Goal: Task Accomplishment & Management: Use online tool/utility

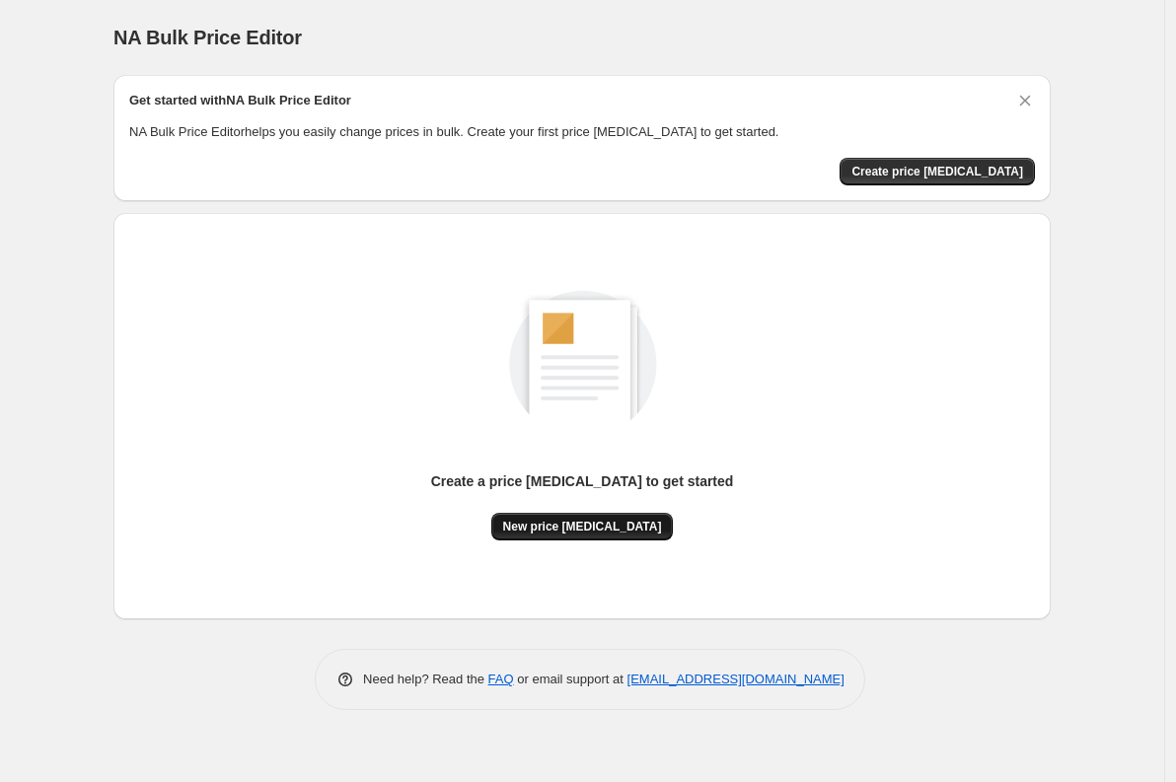
click at [568, 524] on span "New price [MEDICAL_DATA]" at bounding box center [582, 527] width 159 height 16
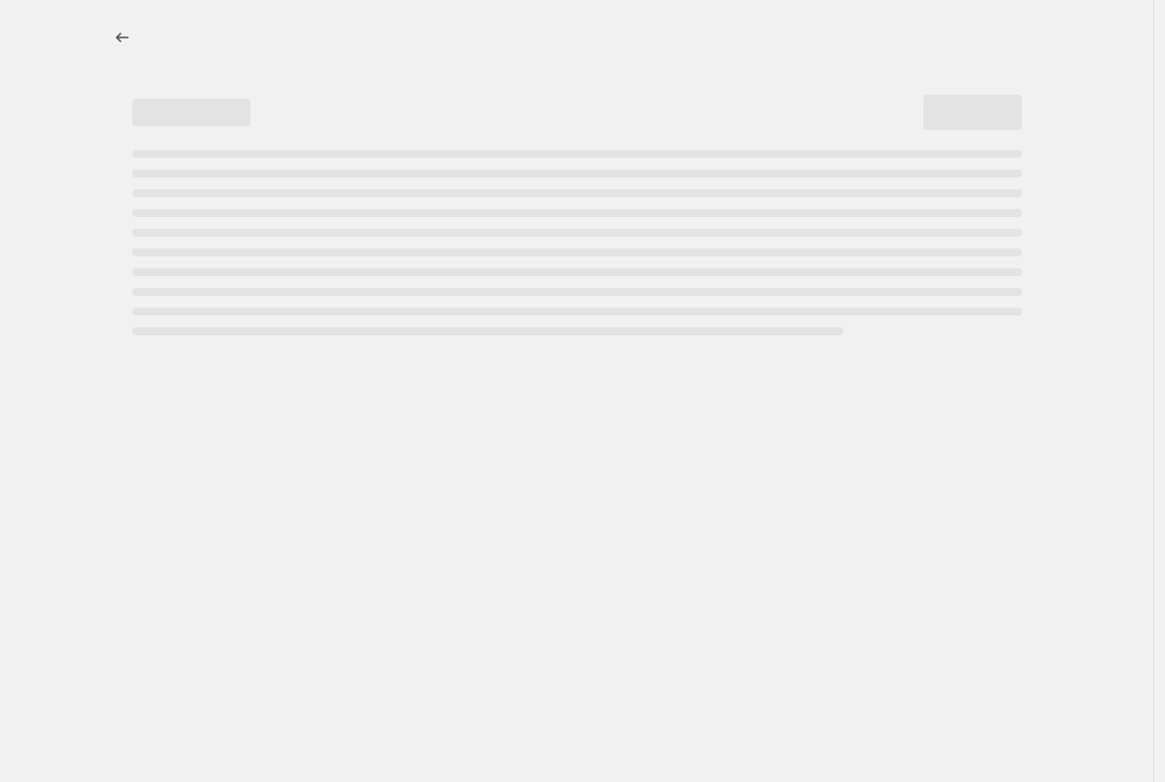
select select "percentage"
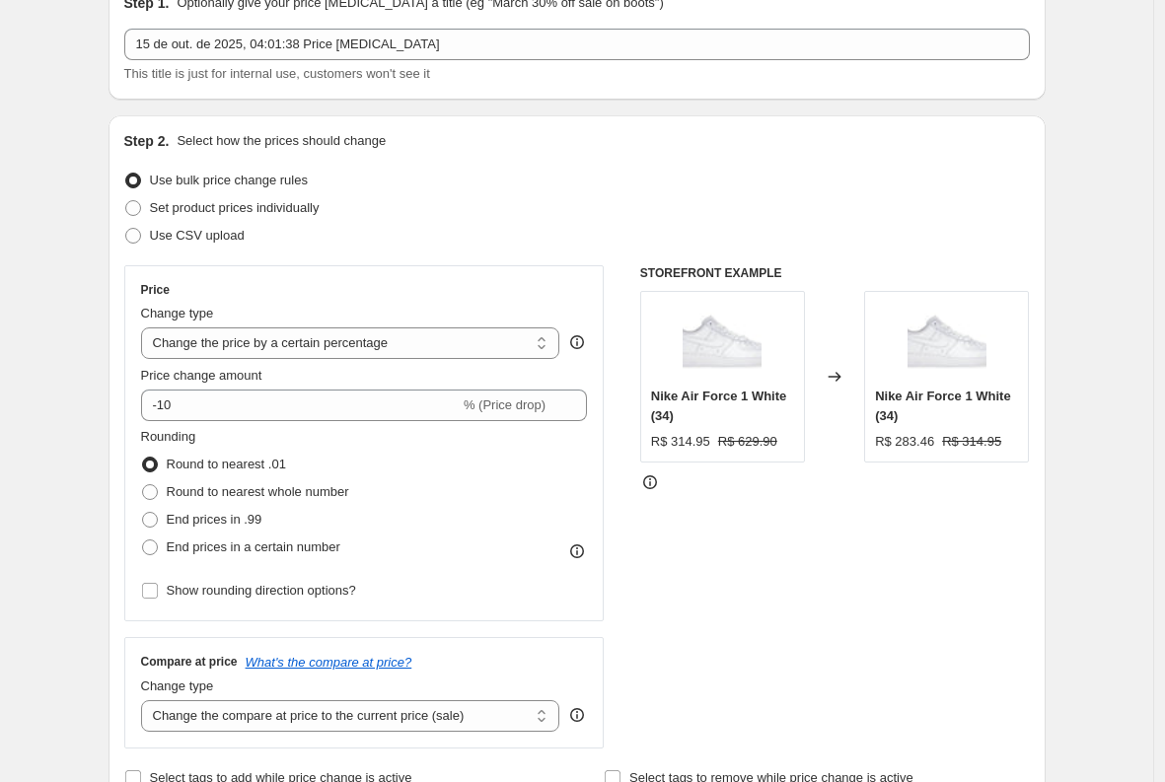
scroll to position [22, 0]
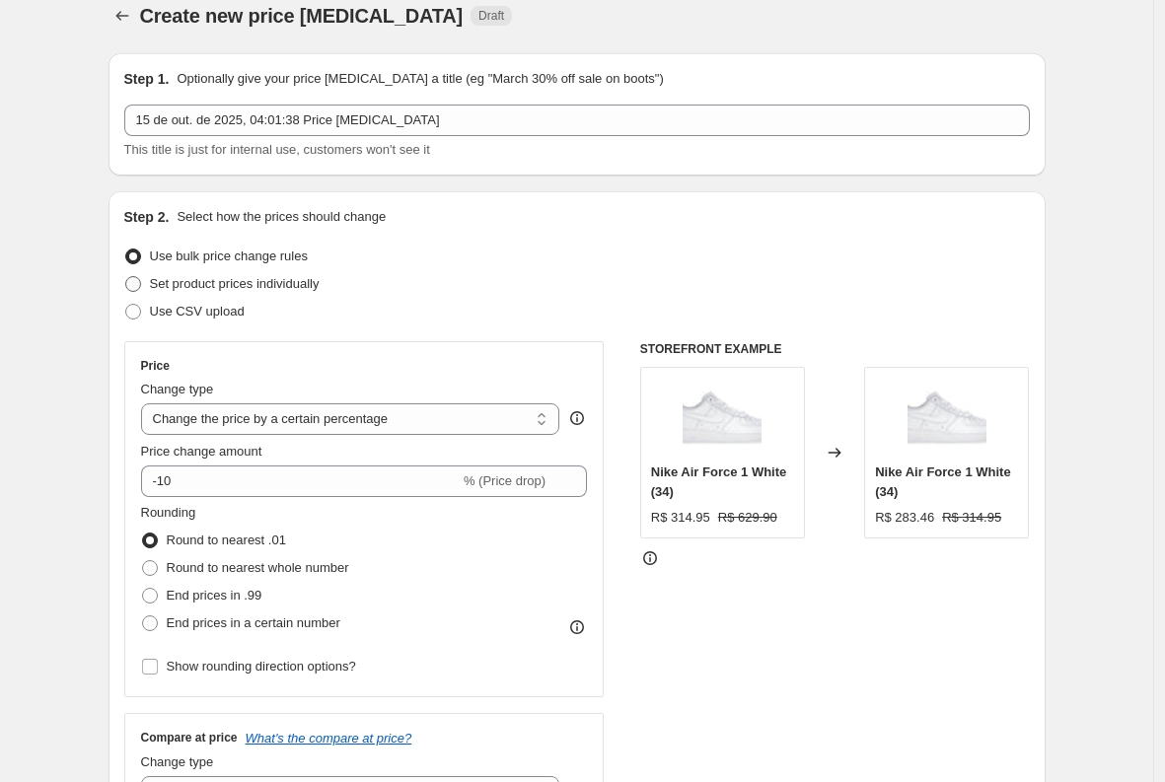
click at [280, 287] on span "Set product prices individually" at bounding box center [235, 283] width 170 height 15
click at [126, 277] on input "Set product prices individually" at bounding box center [125, 276] width 1 height 1
radio input "true"
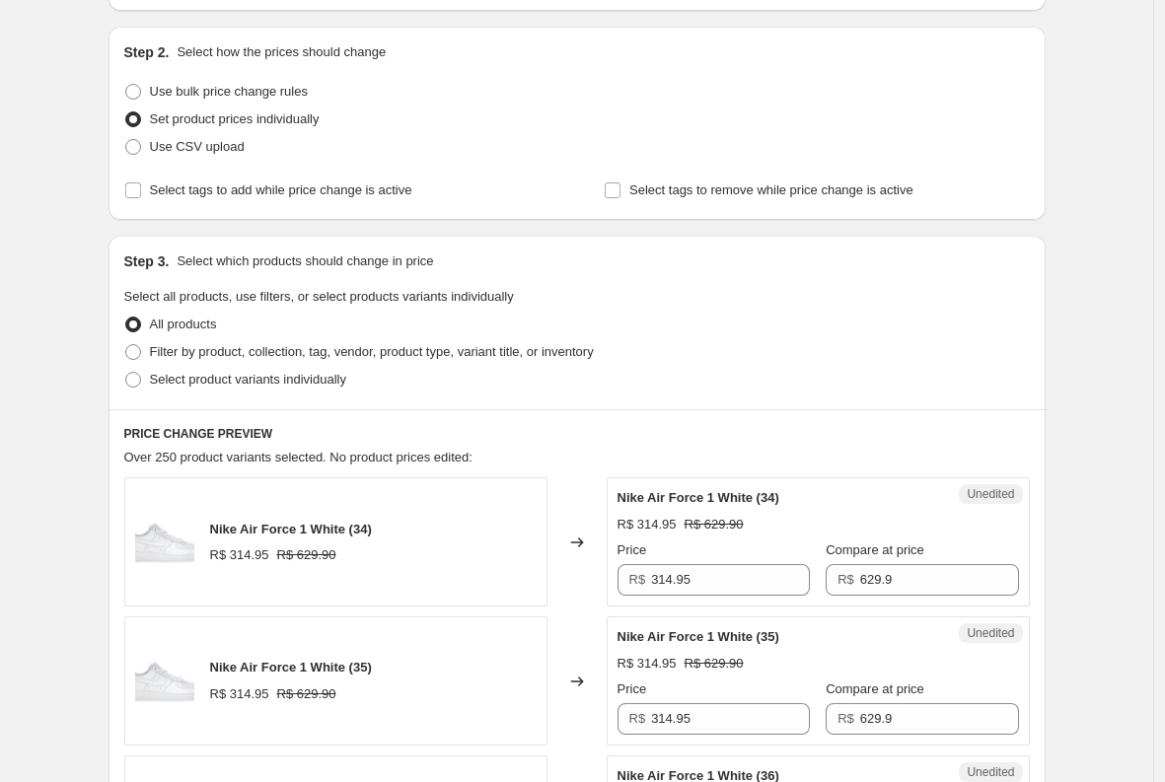
scroll to position [0, 0]
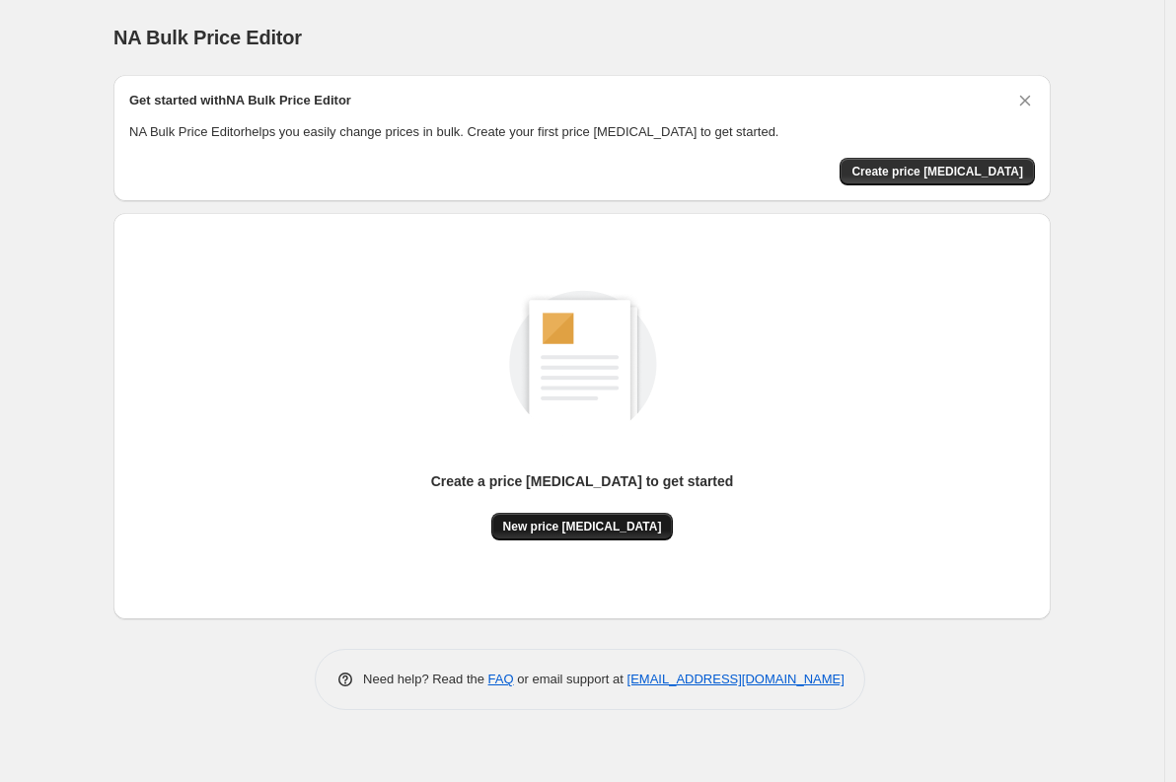
click at [620, 523] on span "New price [MEDICAL_DATA]" at bounding box center [582, 527] width 159 height 16
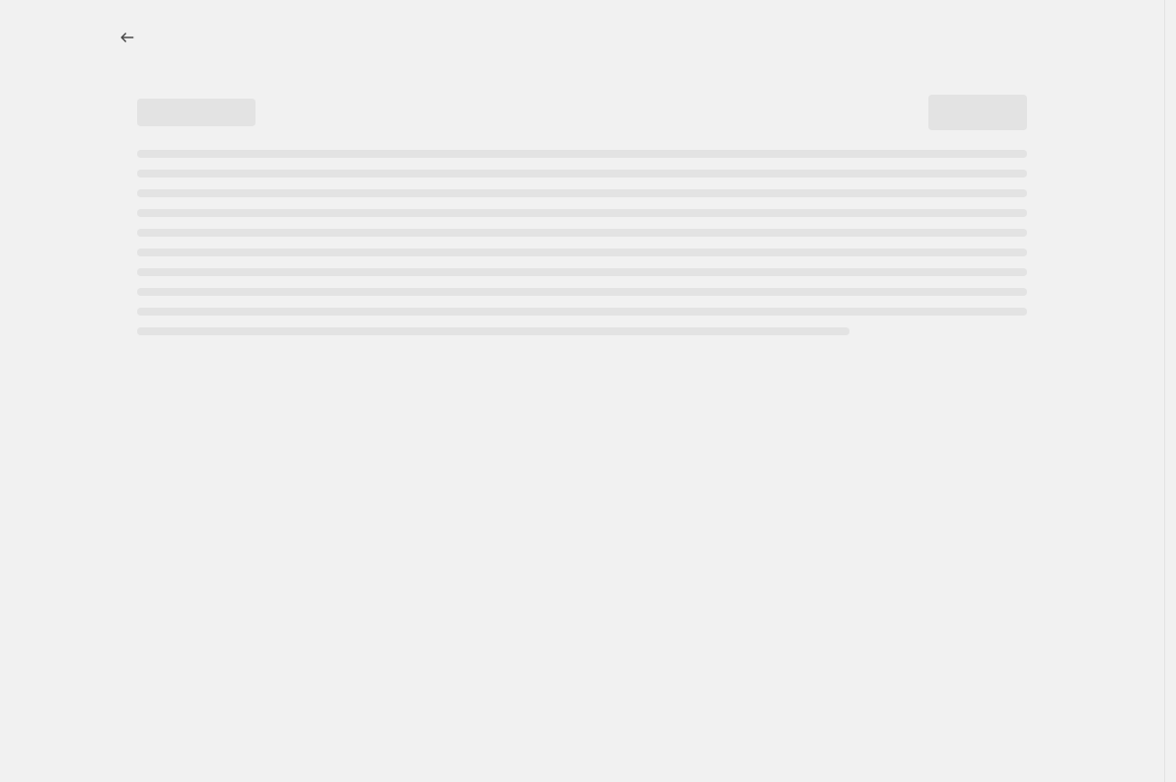
select select "percentage"
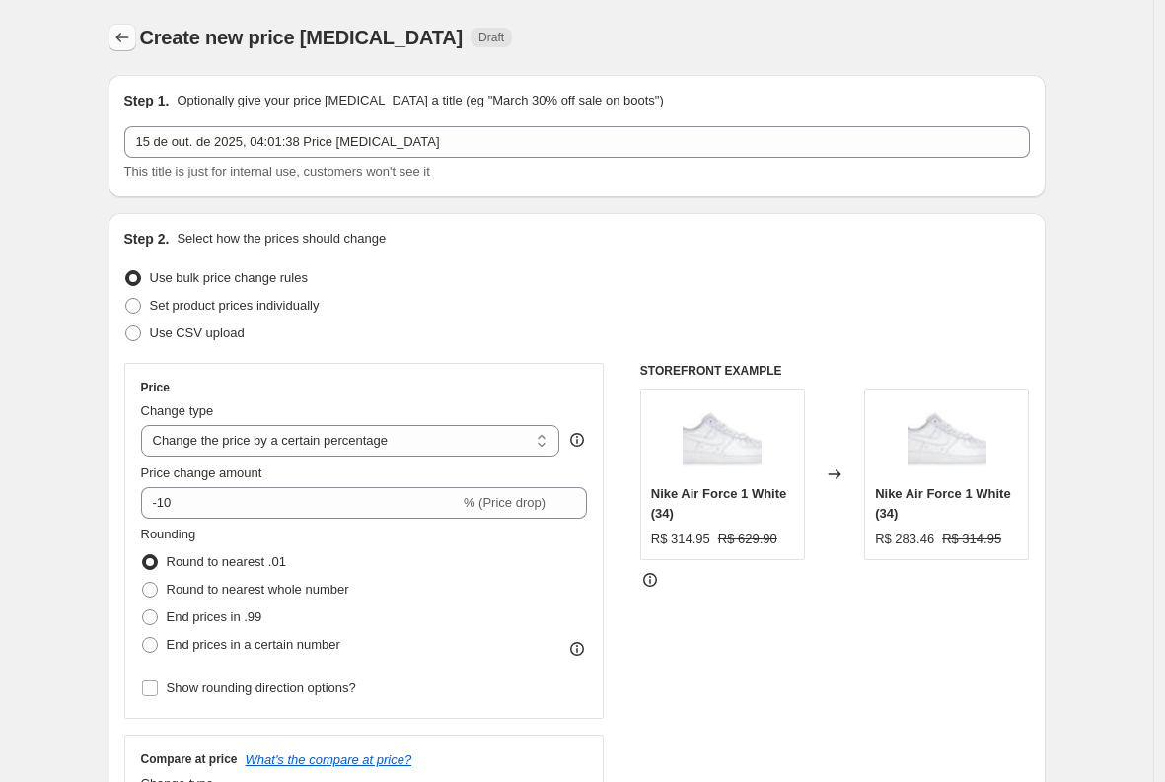
click at [126, 38] on icon "Price change jobs" at bounding box center [122, 38] width 20 height 20
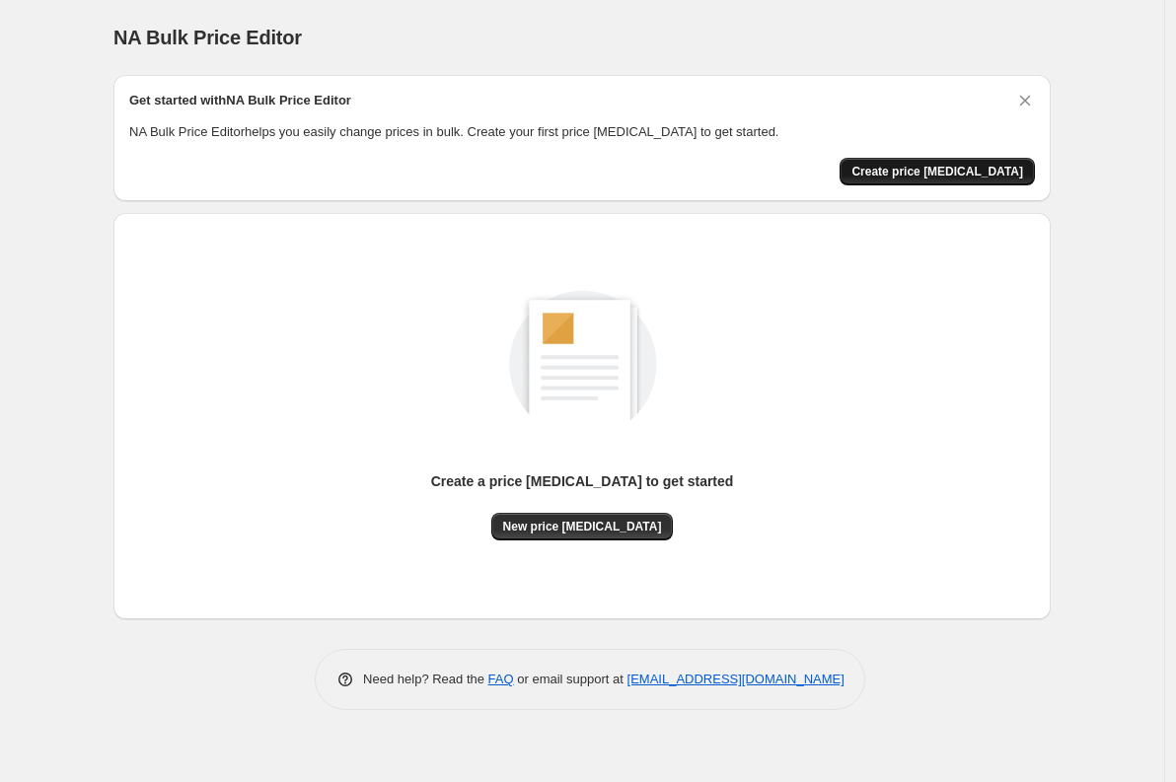
click at [916, 167] on span "Create price [MEDICAL_DATA]" at bounding box center [937, 172] width 172 height 16
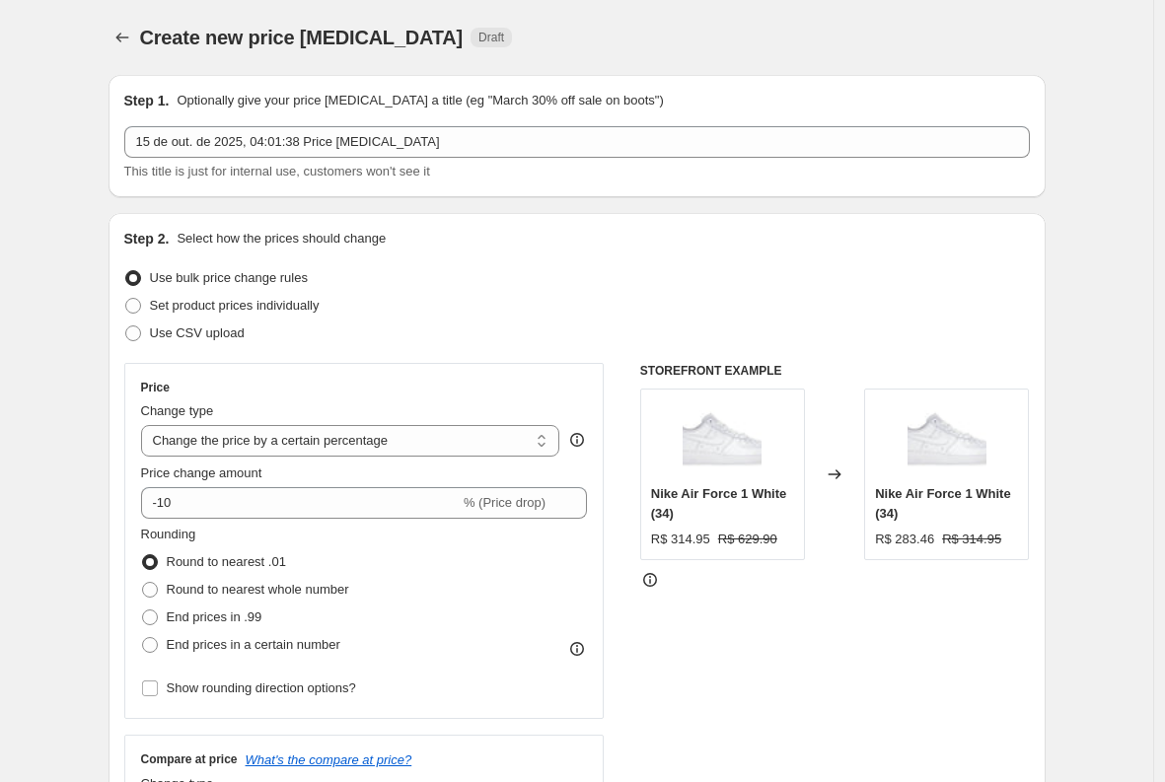
click at [295, 460] on div "Price Change type Change the price to a certain amount Change the price by a ce…" at bounding box center [364, 541] width 447 height 323
click at [304, 448] on select "Change the price to a certain amount Change the price by a certain amount Chang…" at bounding box center [350, 441] width 419 height 32
click at [393, 437] on select "Change the price to a certain amount Change the price by a certain amount Chang…" at bounding box center [350, 441] width 419 height 32
click at [466, 438] on select "Change the price to a certain amount Change the price by a certain amount Chang…" at bounding box center [350, 441] width 419 height 32
click at [146, 425] on select "Change the price to a certain amount Change the price by a certain amount Chang…" at bounding box center [350, 441] width 419 height 32
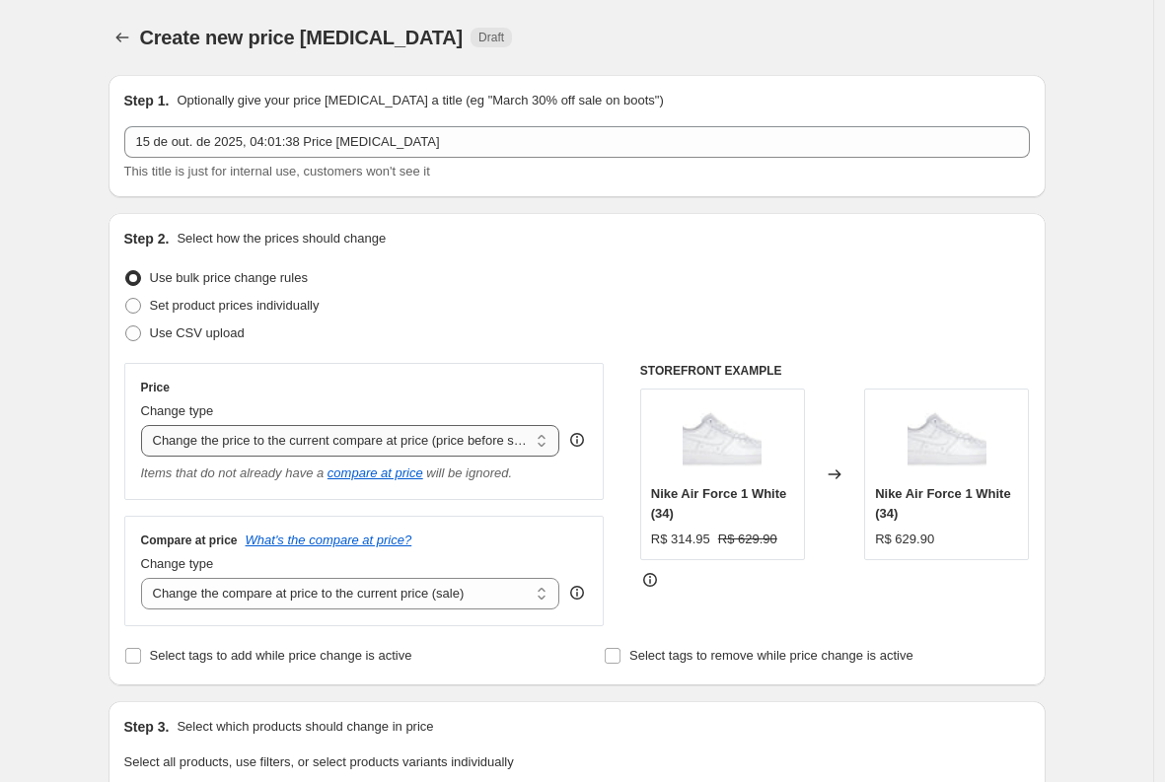
click at [439, 448] on select "Change the price to a certain amount Change the price by a certain amount Chang…" at bounding box center [350, 441] width 419 height 32
drag, startPoint x: 439, startPoint y: 448, endPoint x: 640, endPoint y: 346, distance: 225.5
click at [486, 442] on select "Change the price to a certain amount Change the price by a certain amount Chang…" at bounding box center [350, 441] width 419 height 32
select select "to"
click at [146, 425] on select "Change the price to a certain amount Change the price by a certain amount Chang…" at bounding box center [350, 441] width 419 height 32
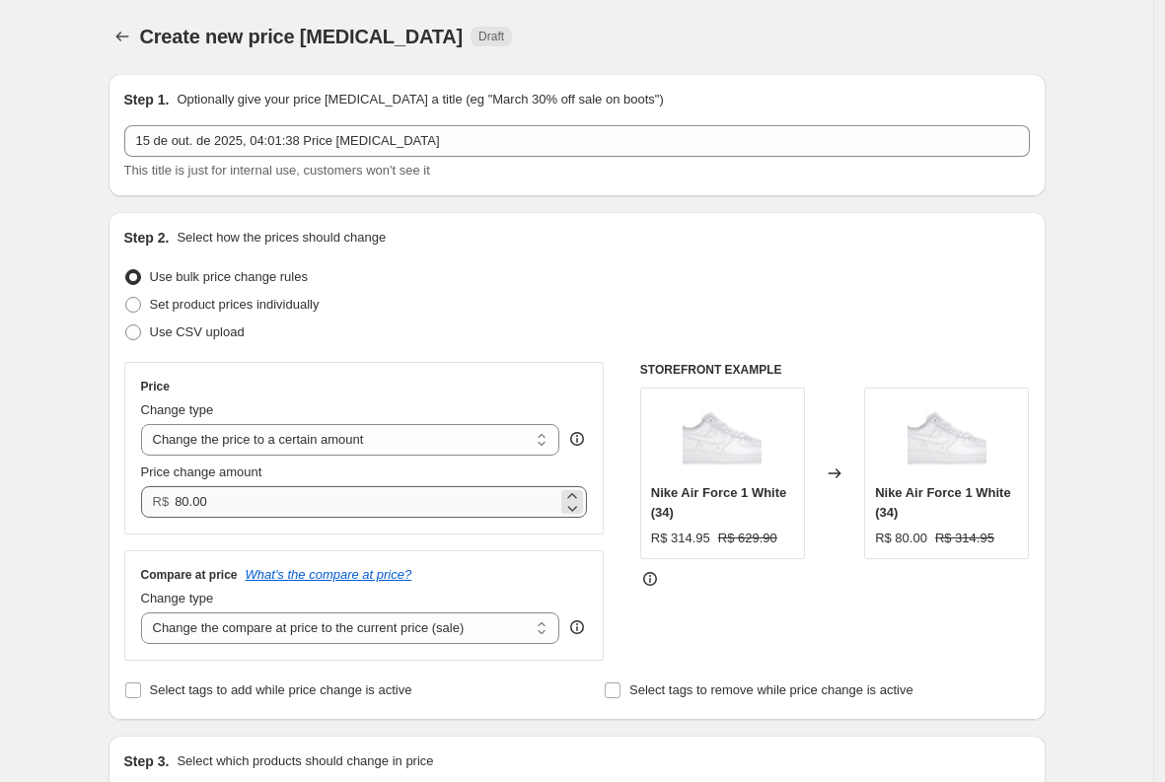
scroll to position [23, 0]
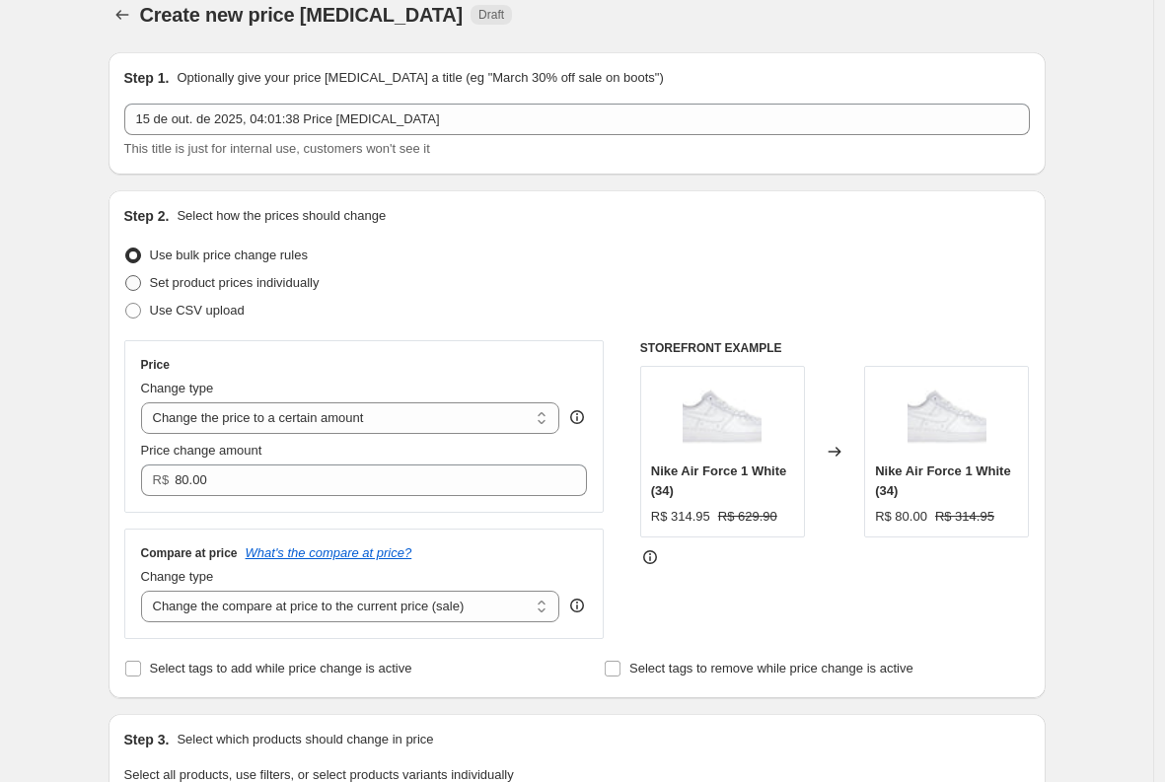
click at [219, 286] on span "Set product prices individually" at bounding box center [235, 282] width 170 height 15
click at [126, 276] on input "Set product prices individually" at bounding box center [125, 275] width 1 height 1
radio input "true"
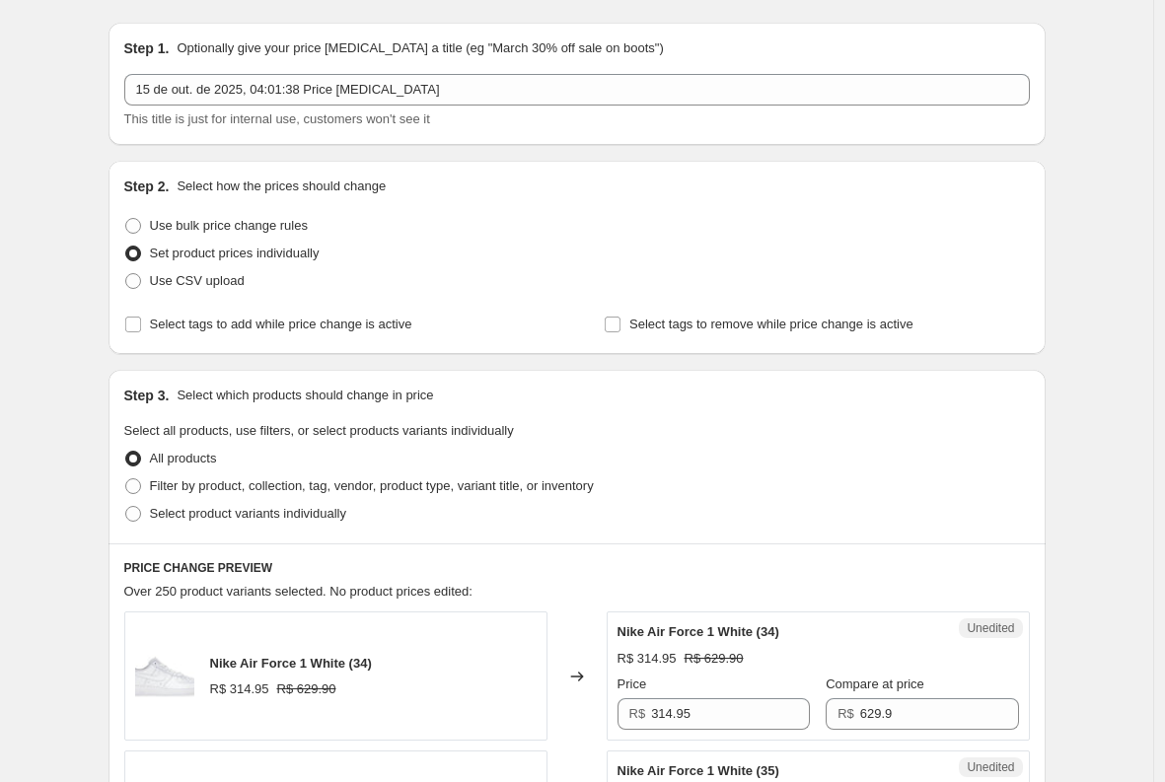
scroll to position [53, 0]
click at [254, 218] on span "Use bulk price change rules" at bounding box center [229, 224] width 158 height 15
click at [126, 218] on input "Use bulk price change rules" at bounding box center [125, 217] width 1 height 1
radio input "true"
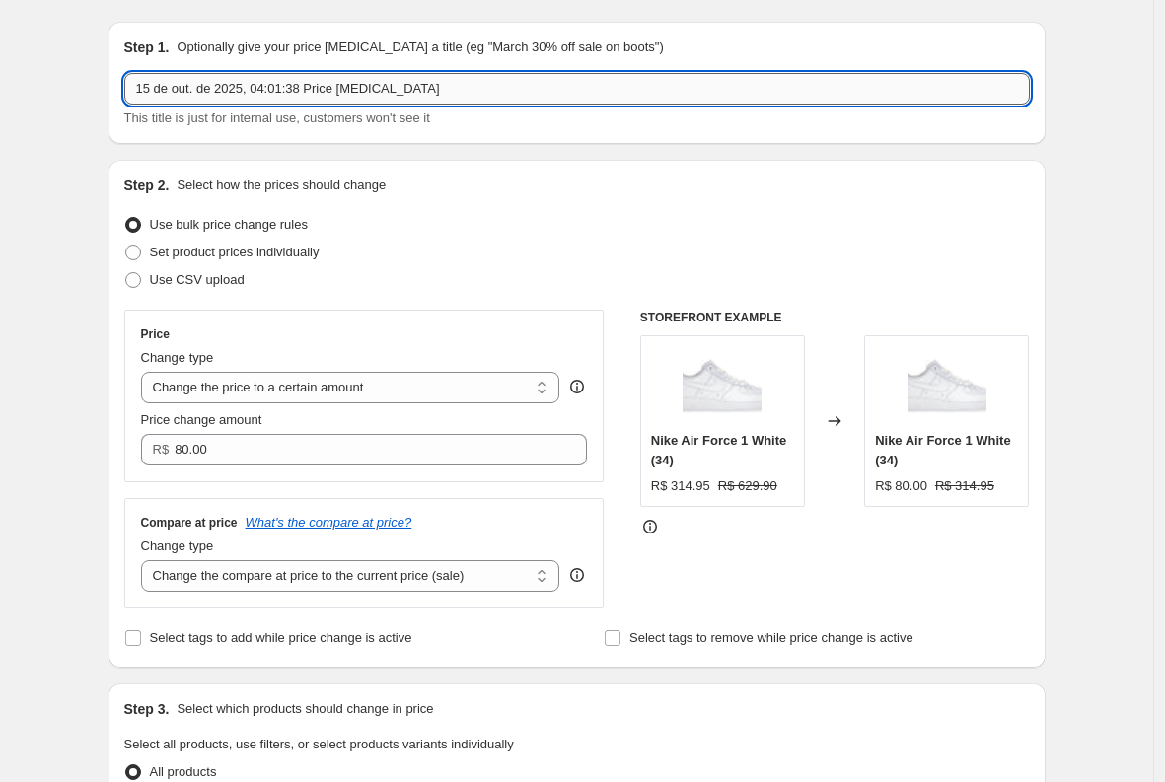
click at [354, 101] on input "15 de out. de 2025, 04:01:38 Price [MEDICAL_DATA]" at bounding box center [577, 89] width 906 height 32
type input "Todos por 229,90"
drag, startPoint x: 421, startPoint y: 205, endPoint x: 429, endPoint y: 243, distance: 38.3
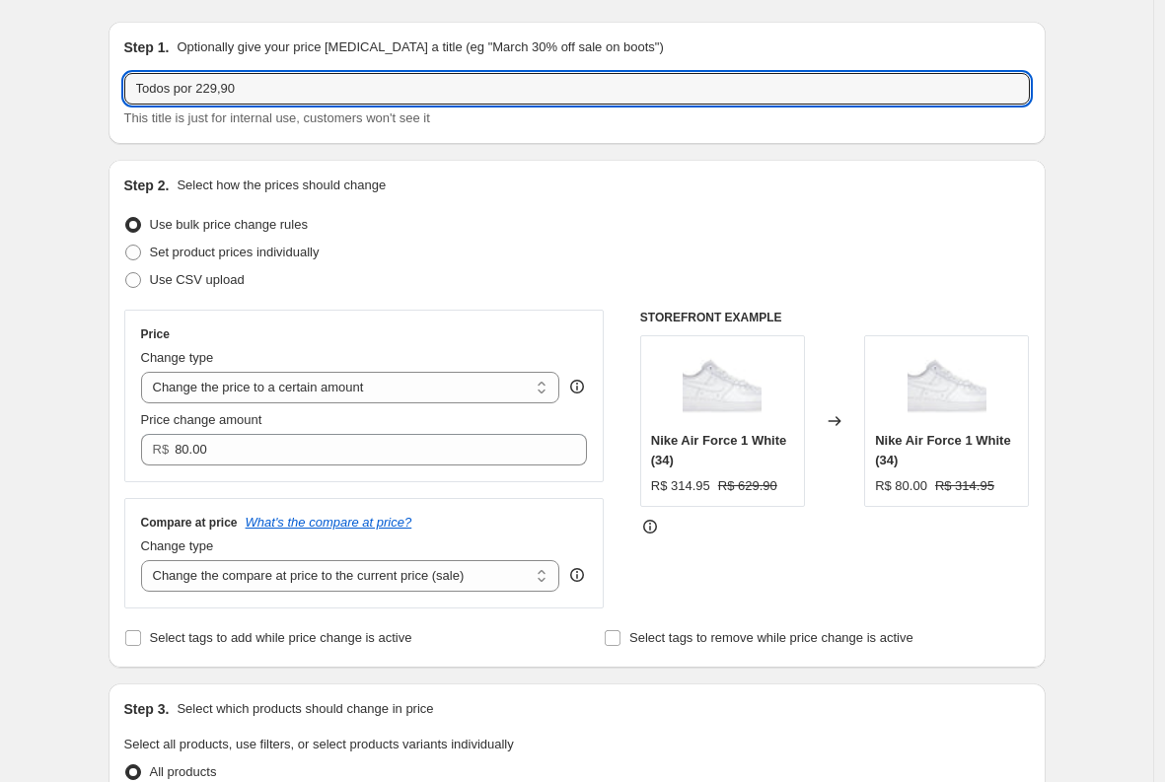
click at [422, 204] on div "Step 2. Select how the prices should change Use bulk price change rules Set pro…" at bounding box center [577, 414] width 906 height 477
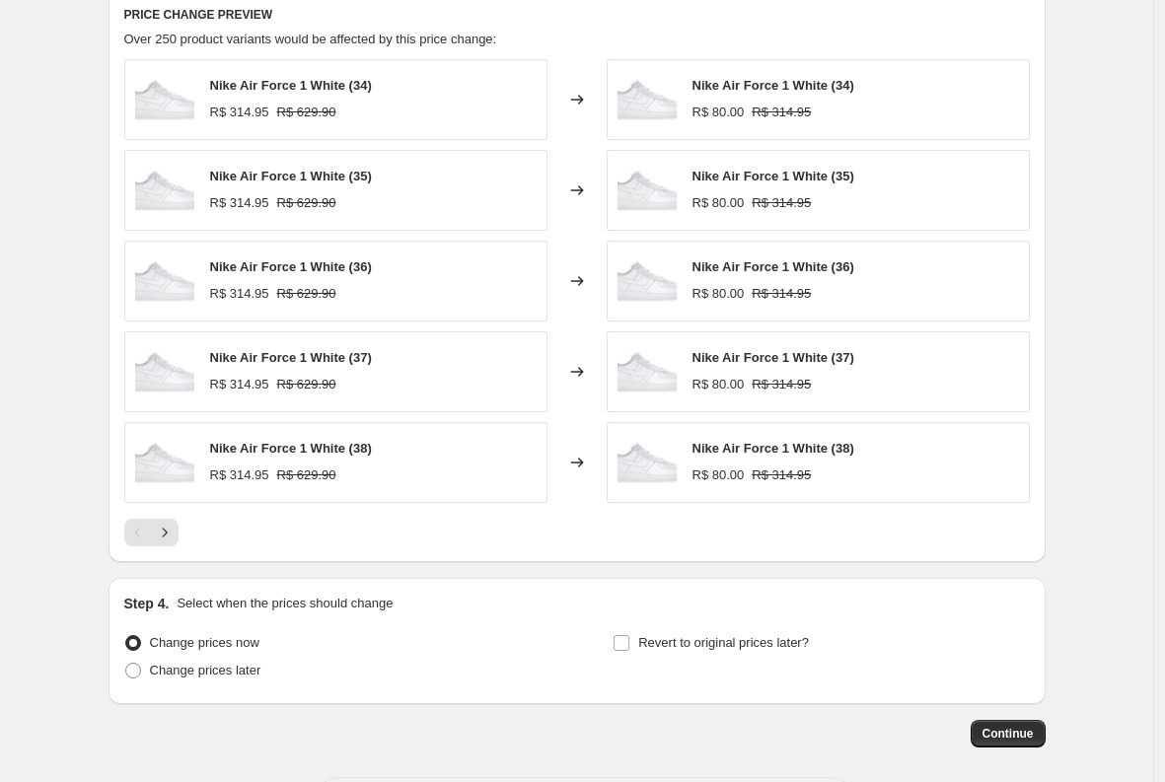
scroll to position [1006, 0]
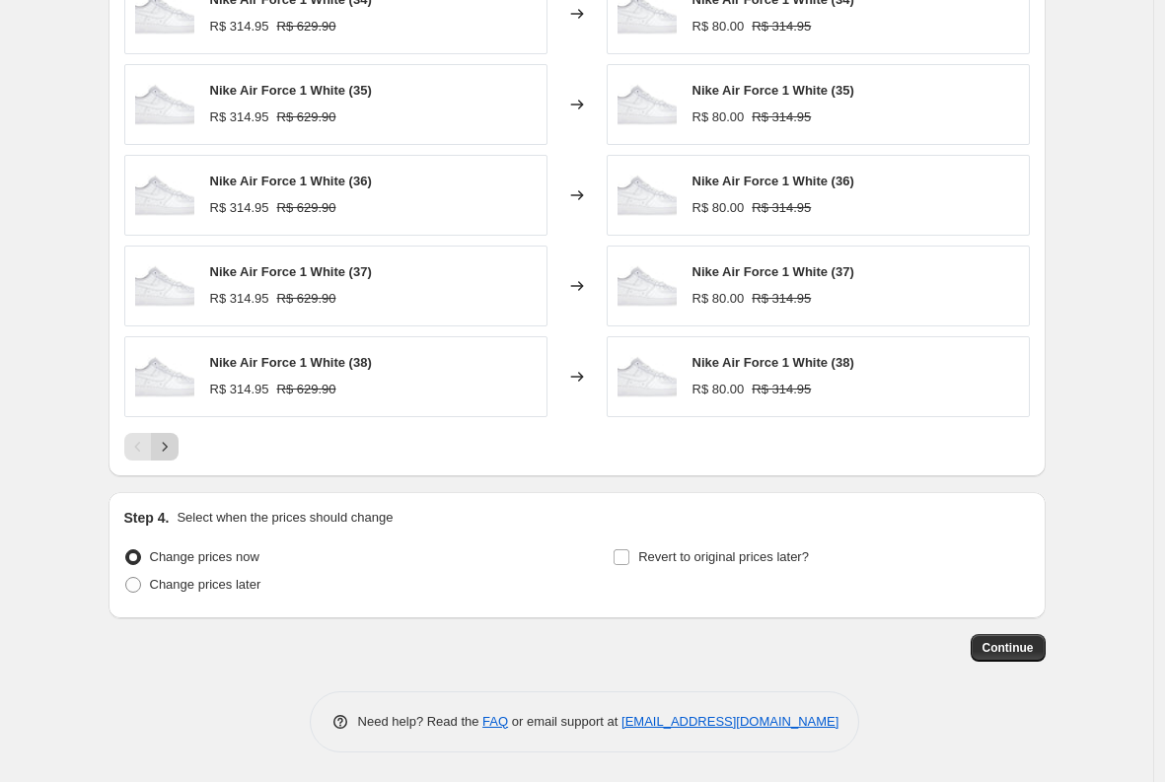
click at [179, 447] on button "Next" at bounding box center [165, 447] width 28 height 28
click at [173, 448] on icon "Next" at bounding box center [165, 447] width 20 height 20
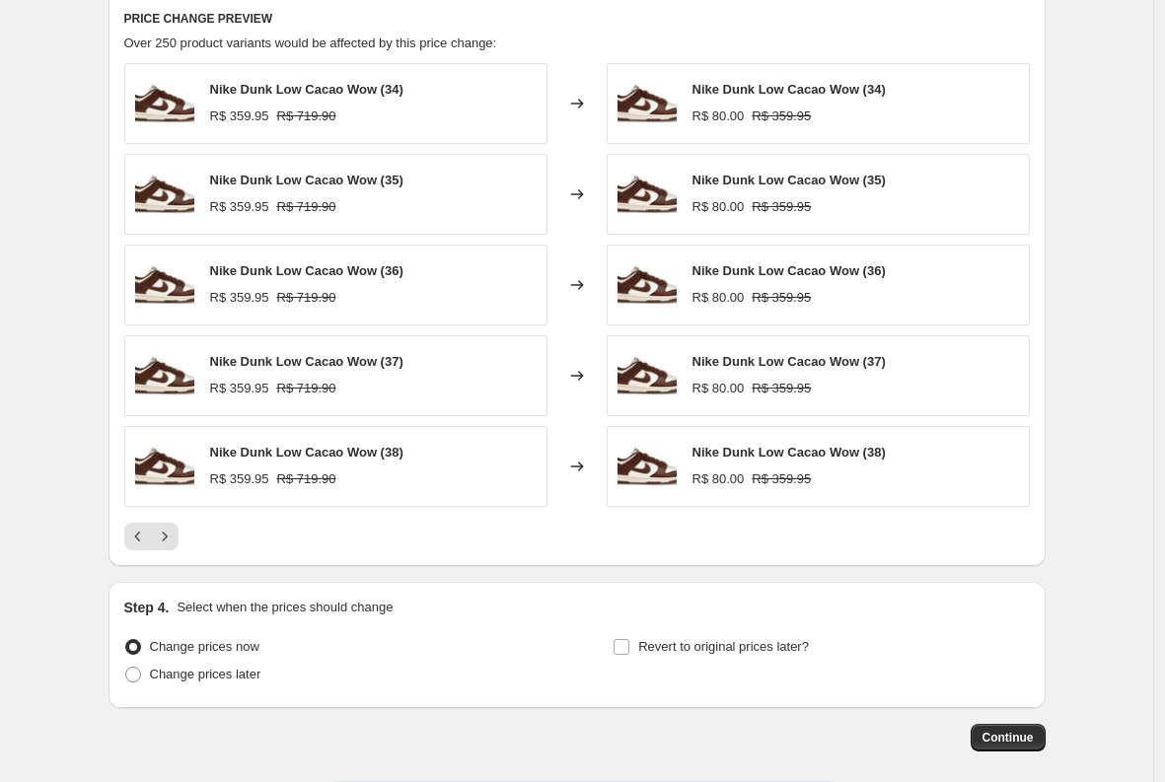
scroll to position [828, 0]
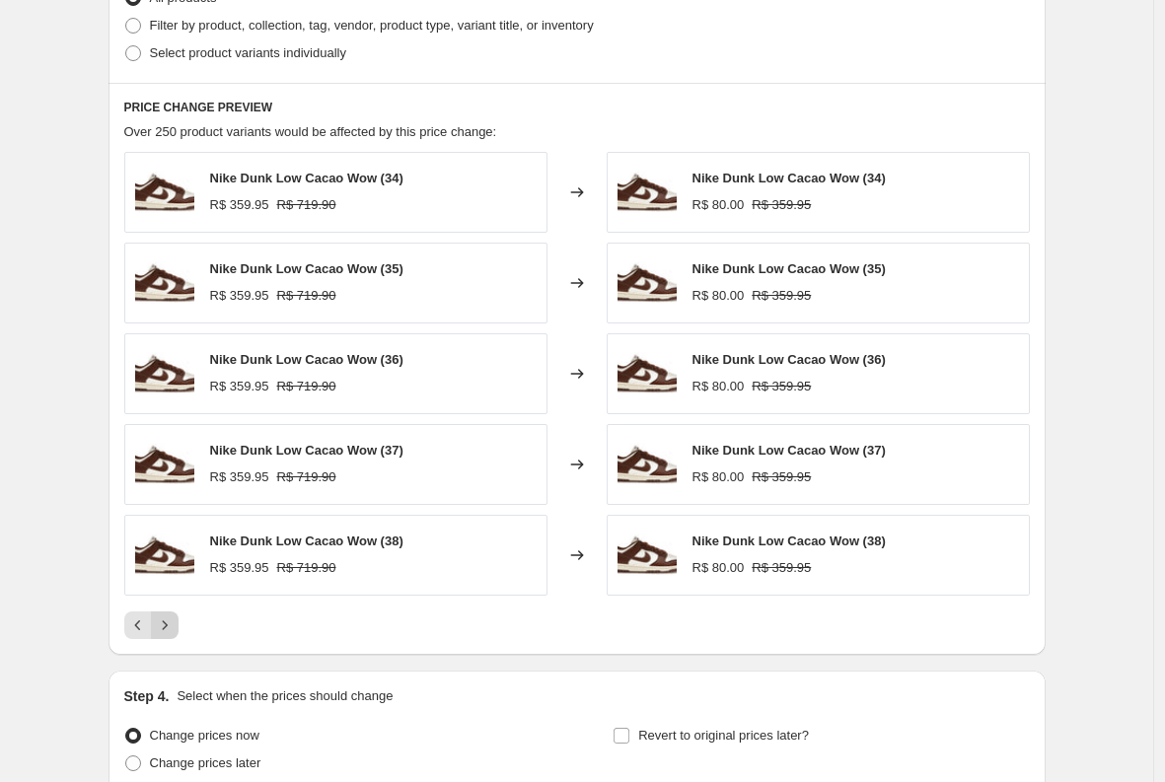
click at [155, 618] on button "Next" at bounding box center [165, 626] width 28 height 28
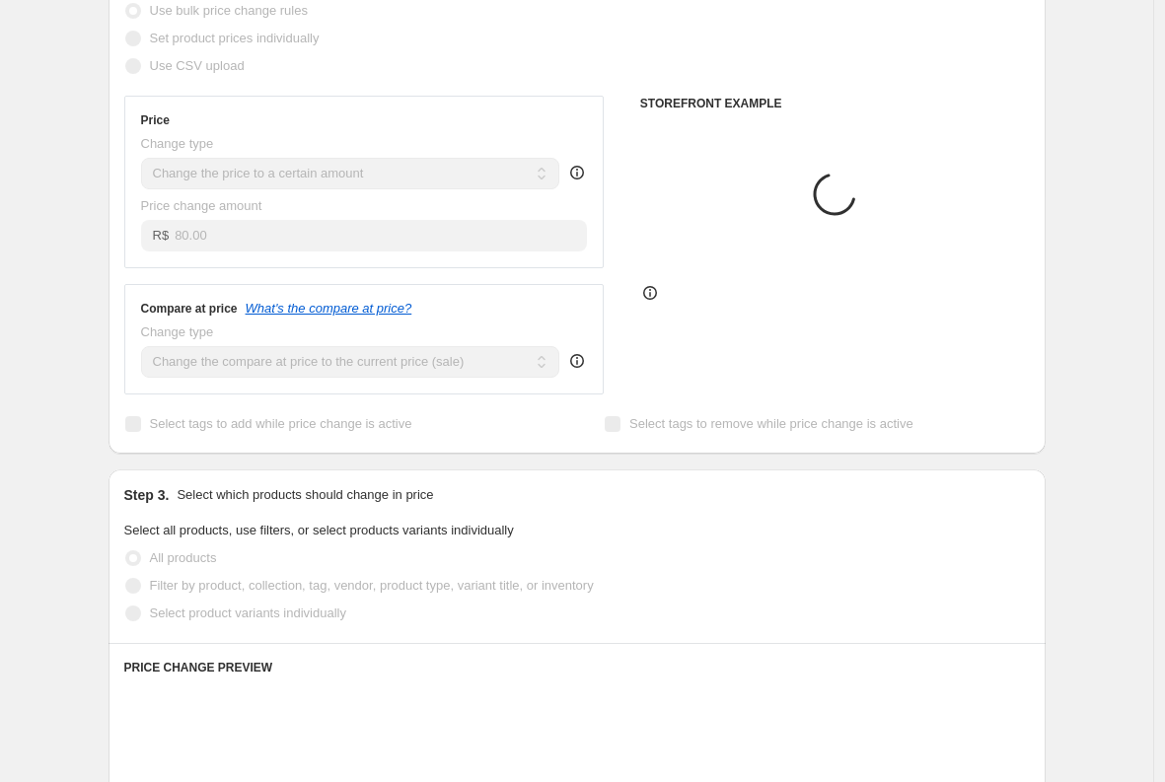
scroll to position [140, 0]
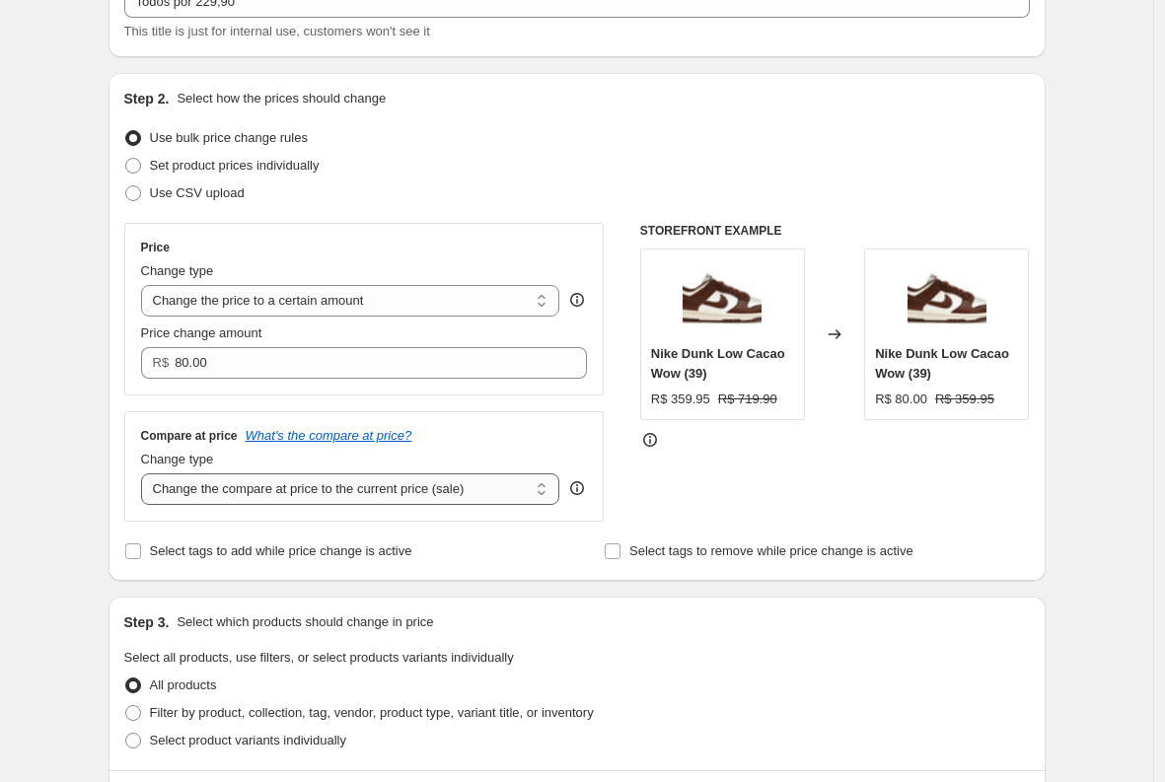
click at [357, 488] on select "Change the compare at price to the current price (sale) Change the compare at p…" at bounding box center [350, 490] width 419 height 32
click at [146, 474] on select "Change the compare at price to the current price (sale) Change the compare at p…" at bounding box center [350, 490] width 419 height 32
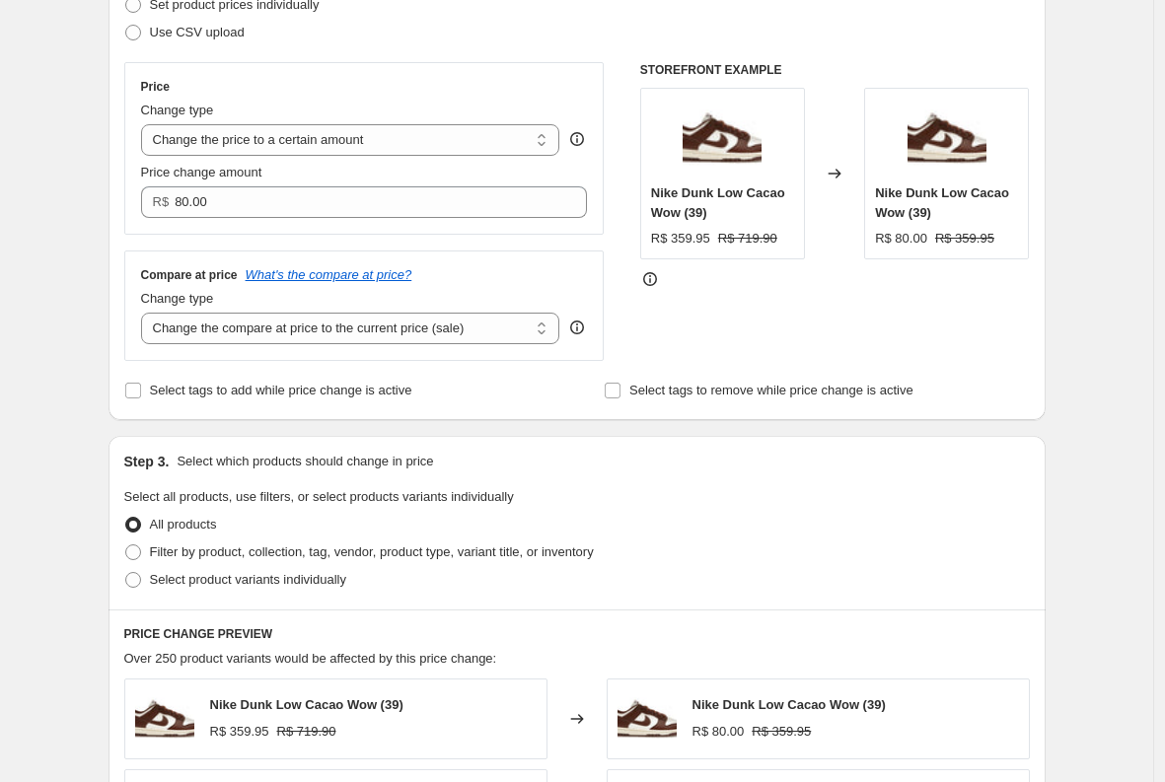
scroll to position [538, 0]
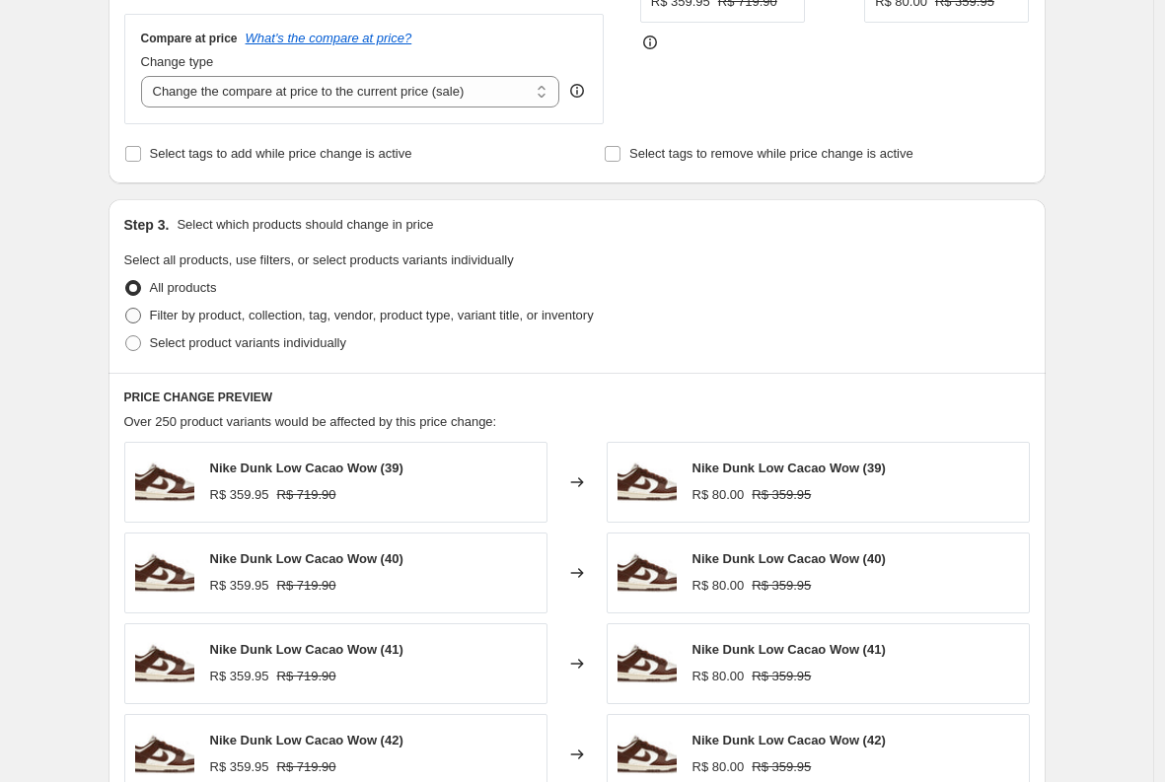
click at [282, 316] on span "Filter by product, collection, tag, vendor, product type, variant title, or inv…" at bounding box center [372, 315] width 444 height 15
click at [126, 309] on input "Filter by product, collection, tag, vendor, product type, variant title, or inv…" at bounding box center [125, 308] width 1 height 1
radio input "true"
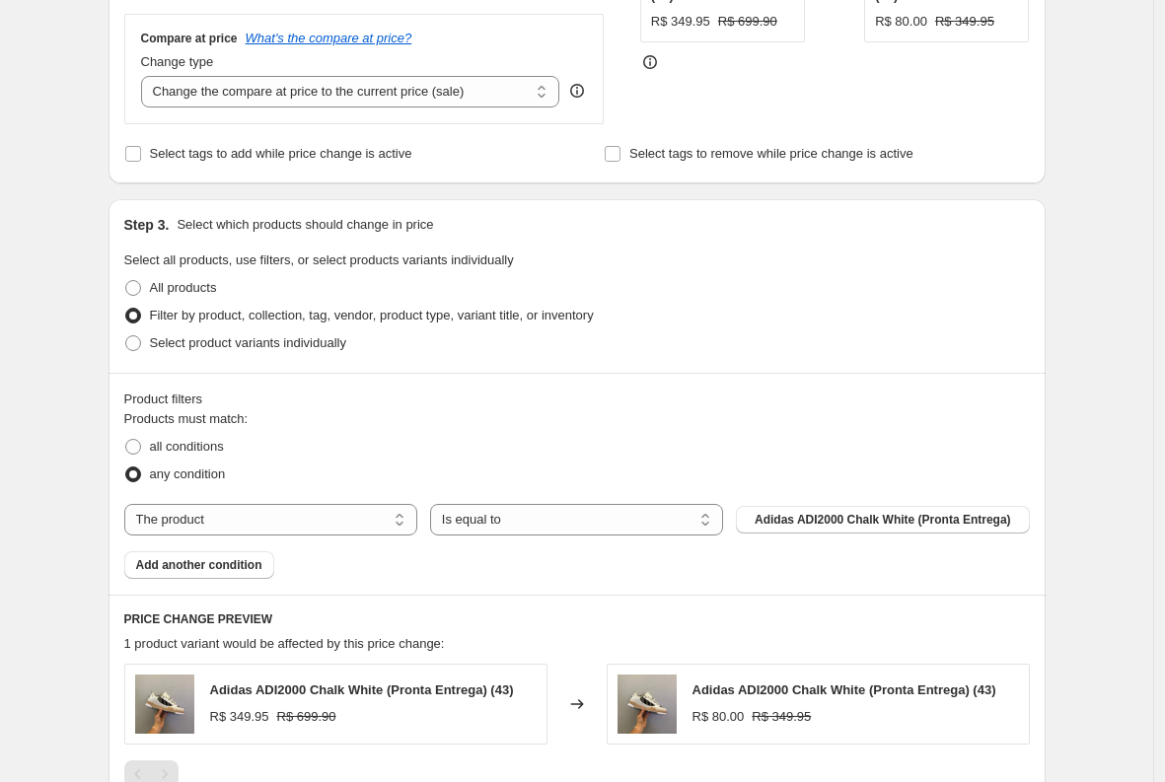
scroll to position [710, 0]
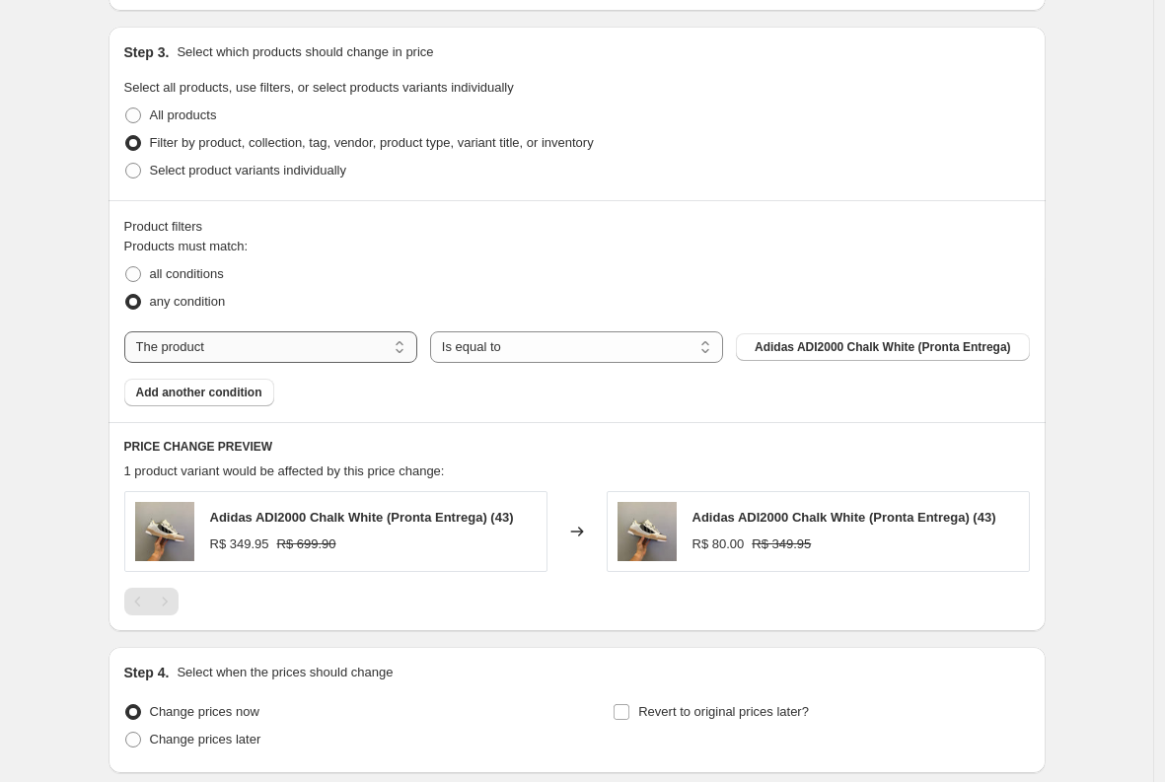
click at [329, 347] on select "The product The product's collection The product's tag The product's vendor The…" at bounding box center [270, 348] width 293 height 32
select select "collection"
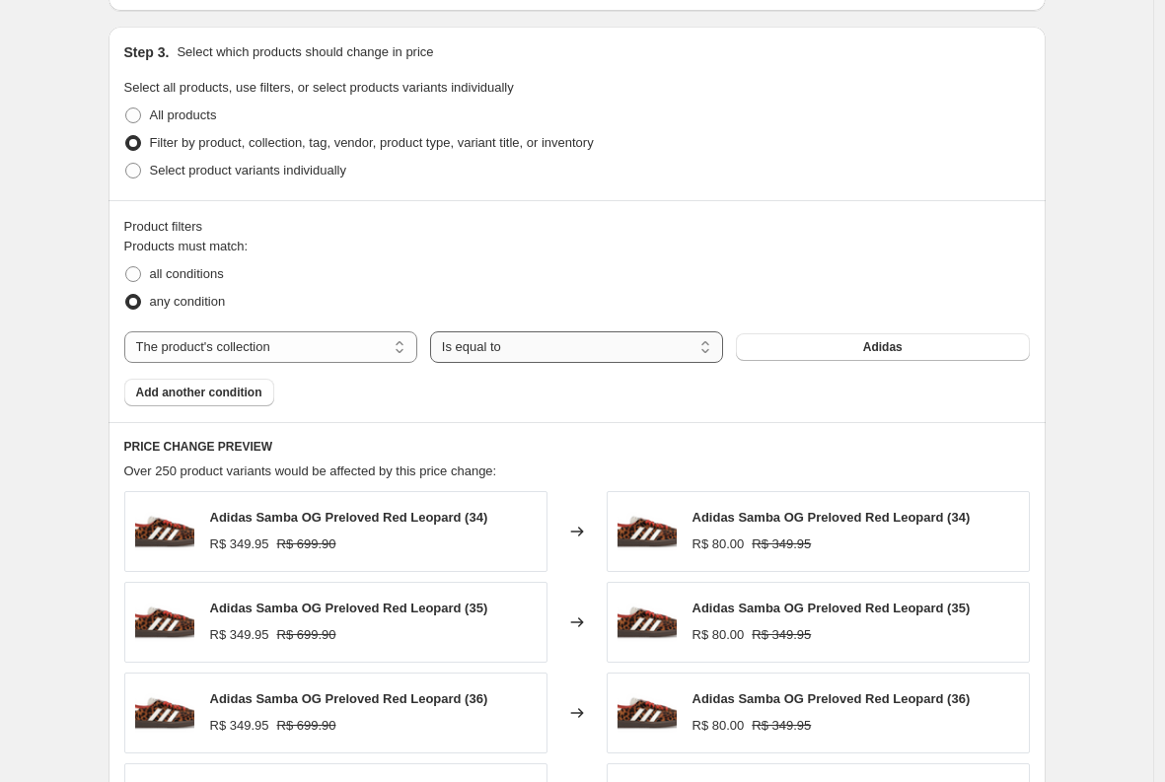
click at [553, 357] on select "Is equal to Is not equal to" at bounding box center [576, 348] width 293 height 32
click at [435, 332] on select "Is equal to Is not equal to" at bounding box center [576, 348] width 293 height 32
click at [837, 354] on button "Adidas" at bounding box center [882, 347] width 293 height 28
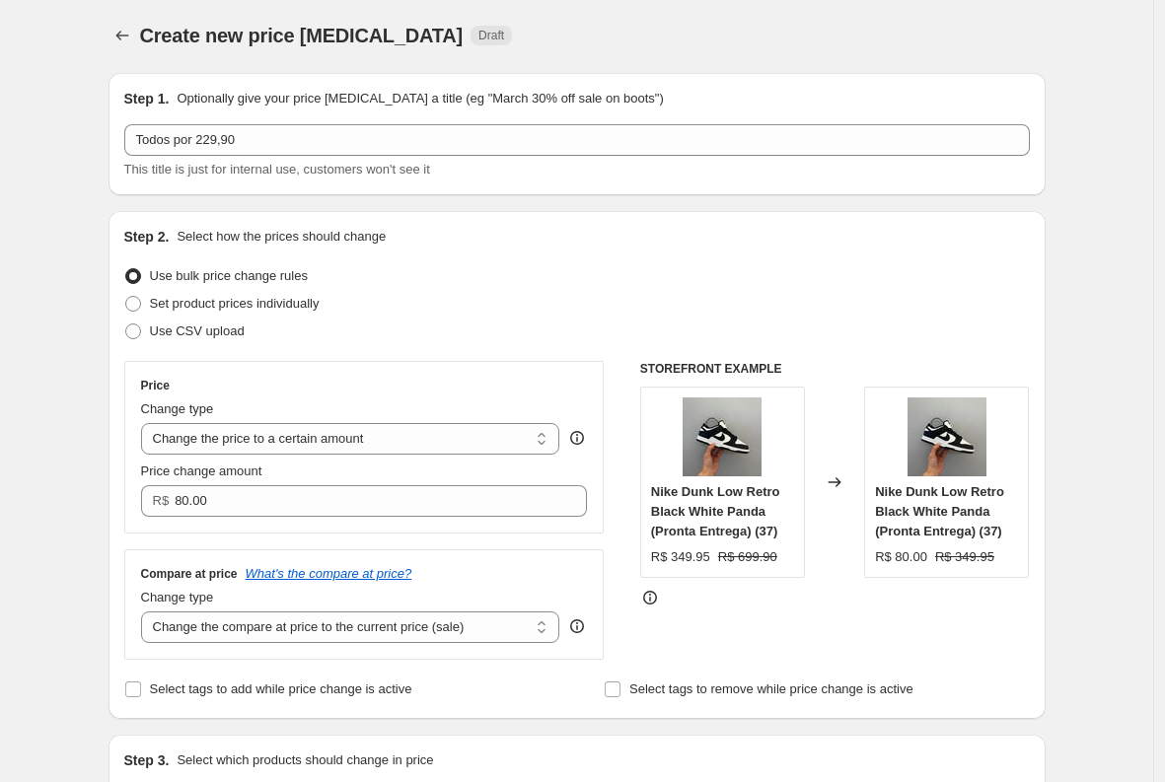
scroll to position [0, 0]
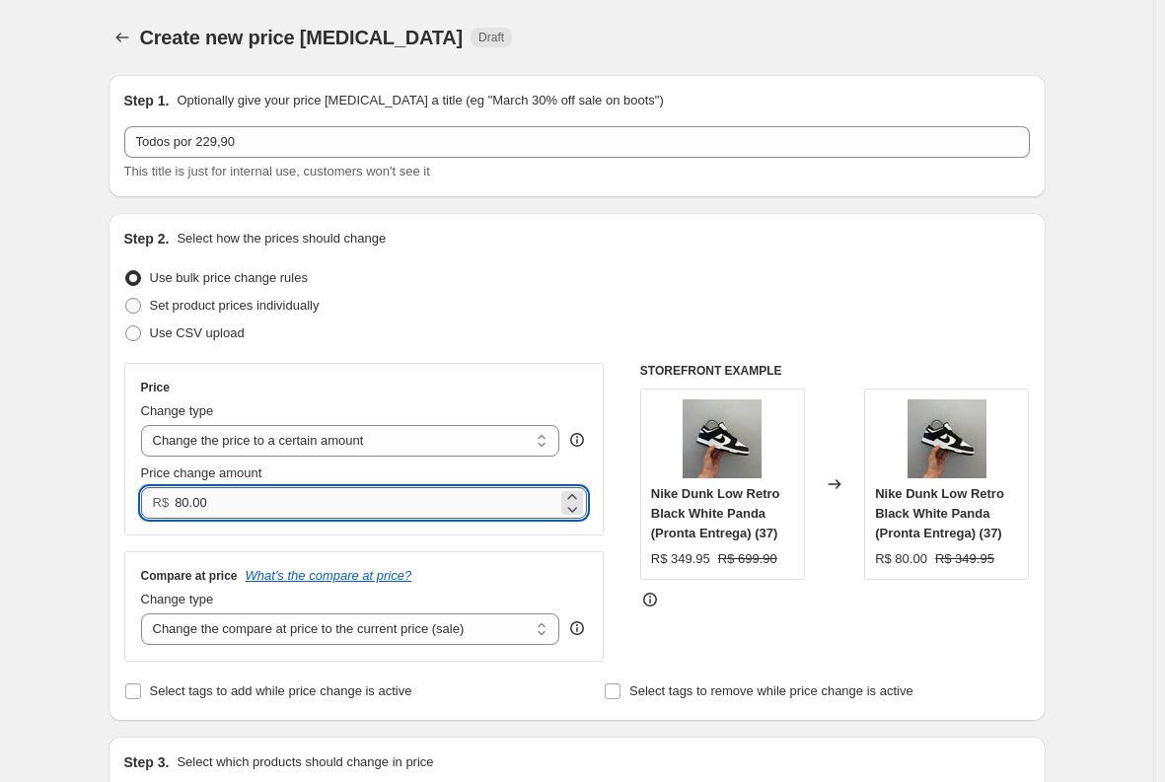
click at [264, 513] on input "80.00" at bounding box center [366, 503] width 383 height 32
type input "229.90"
click at [427, 344] on div "Use CSV upload" at bounding box center [577, 334] width 906 height 28
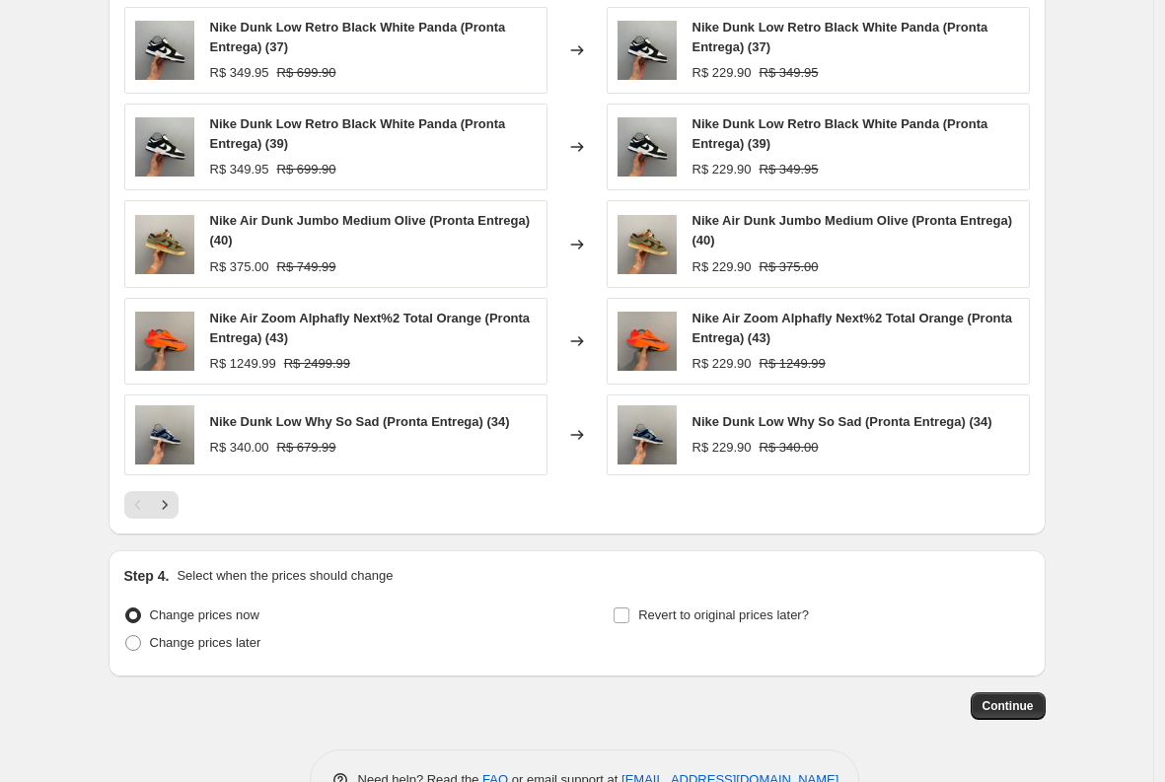
scroll to position [1253, 0]
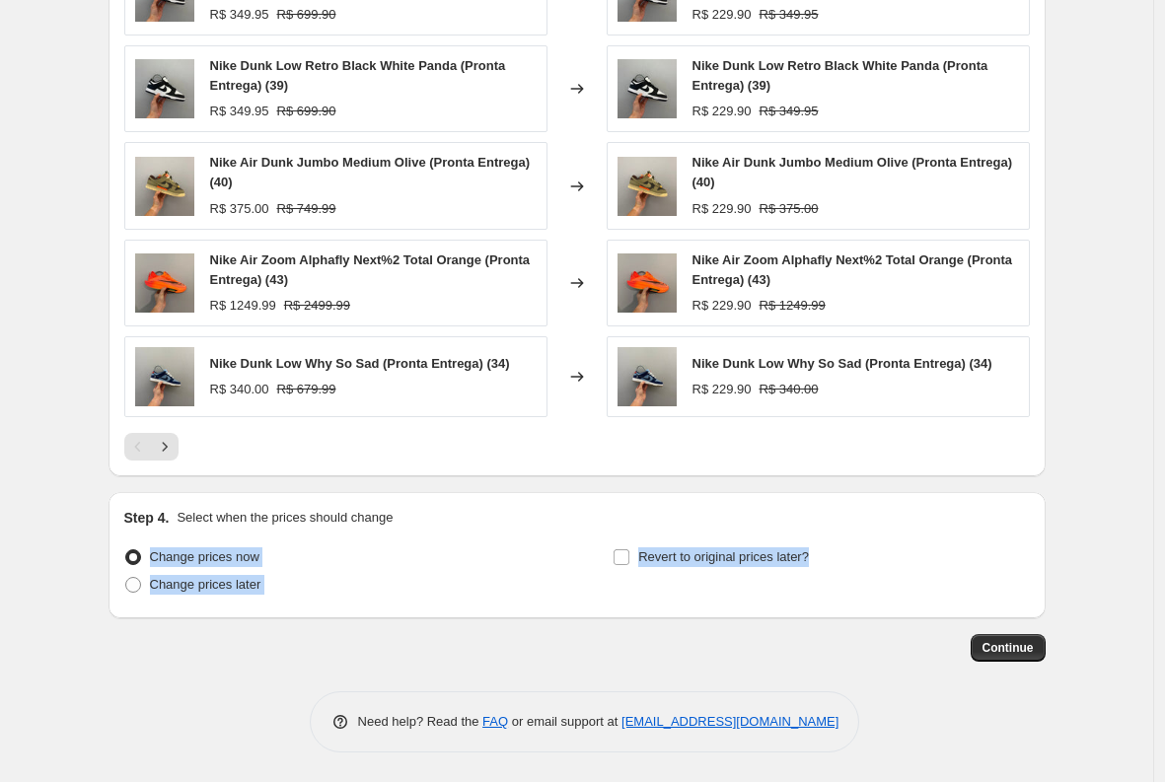
drag, startPoint x: 911, startPoint y: 551, endPoint x: 212, endPoint y: 545, distance: 698.6
click at [212, 545] on div "Change prices now Change prices later Revert to original prices later?" at bounding box center [577, 573] width 906 height 59
click at [497, 548] on div "Change prices now" at bounding box center [332, 558] width 416 height 28
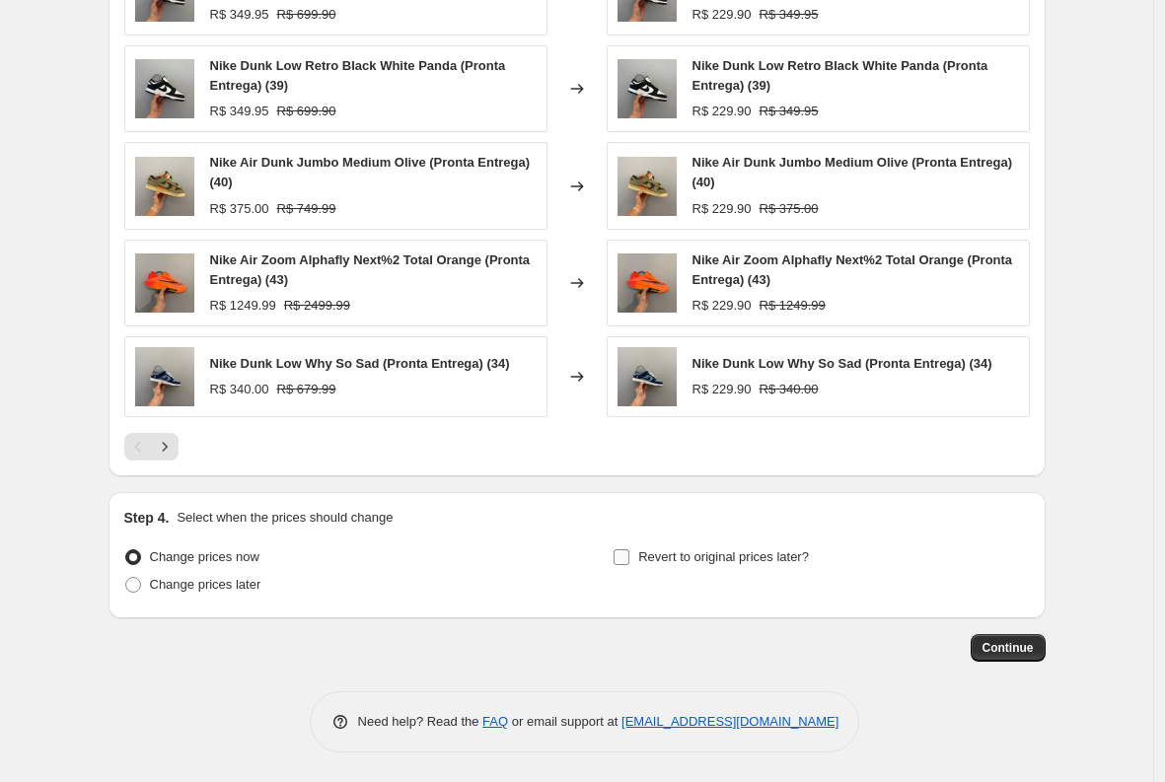
click at [628, 563] on input "Revert to original prices later?" at bounding box center [622, 558] width 16 height 16
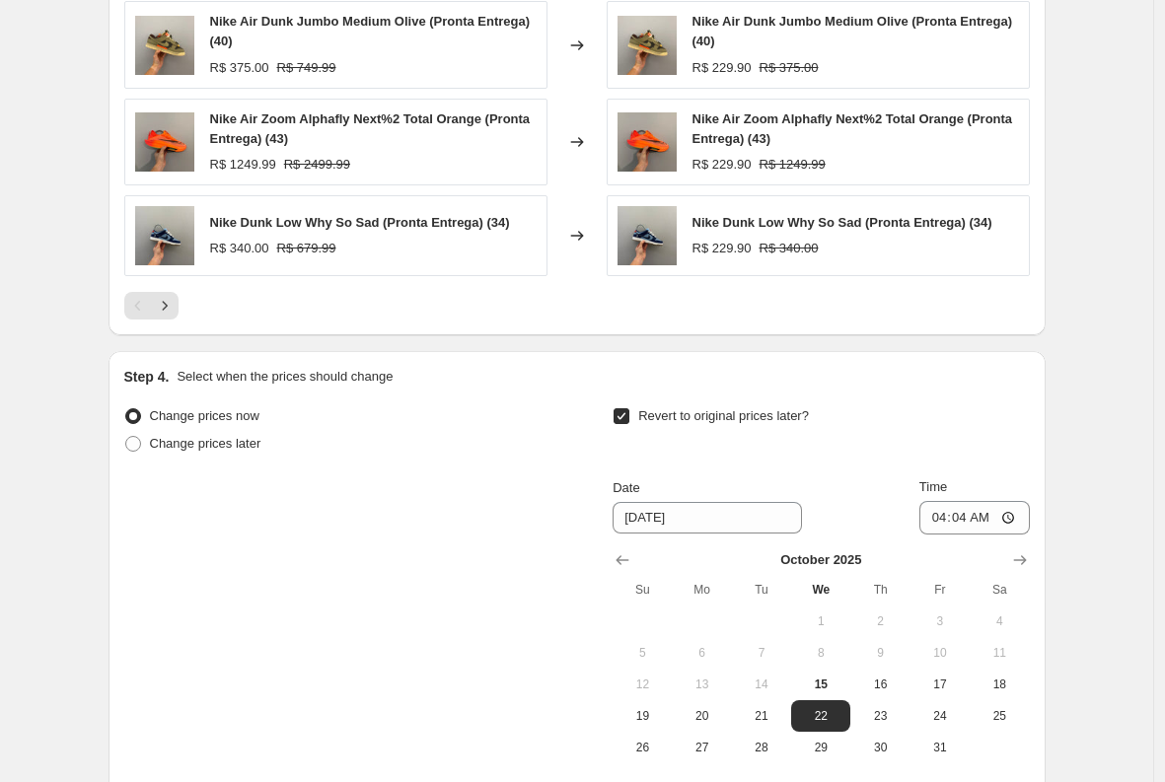
scroll to position [1210, 0]
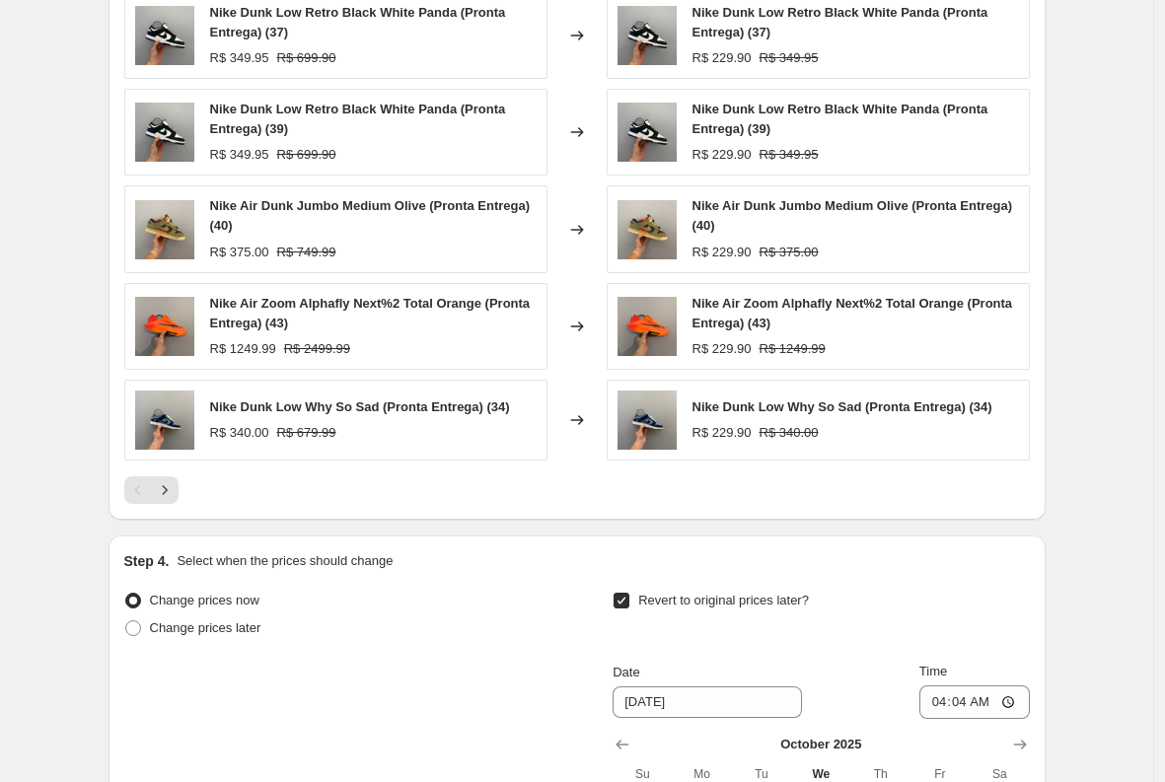
click at [595, 601] on div "Change prices now Change prices later Revert to original prices later? Date [DA…" at bounding box center [577, 767] width 906 height 361
click at [627, 599] on input "Revert to original prices later?" at bounding box center [622, 601] width 16 height 16
checkbox input "false"
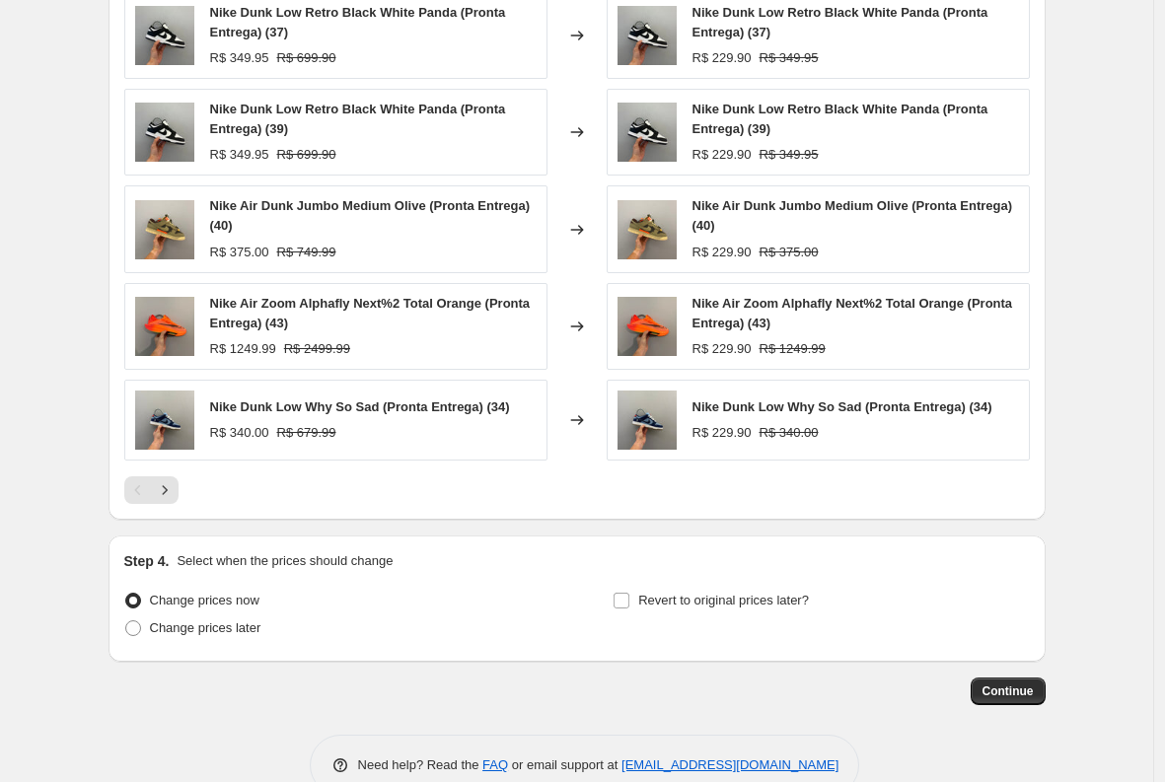
click at [228, 605] on span "Change prices now" at bounding box center [205, 600] width 110 height 15
click at [126, 594] on input "Change prices now" at bounding box center [125, 593] width 1 height 1
click at [996, 694] on span "Continue" at bounding box center [1008, 692] width 51 height 16
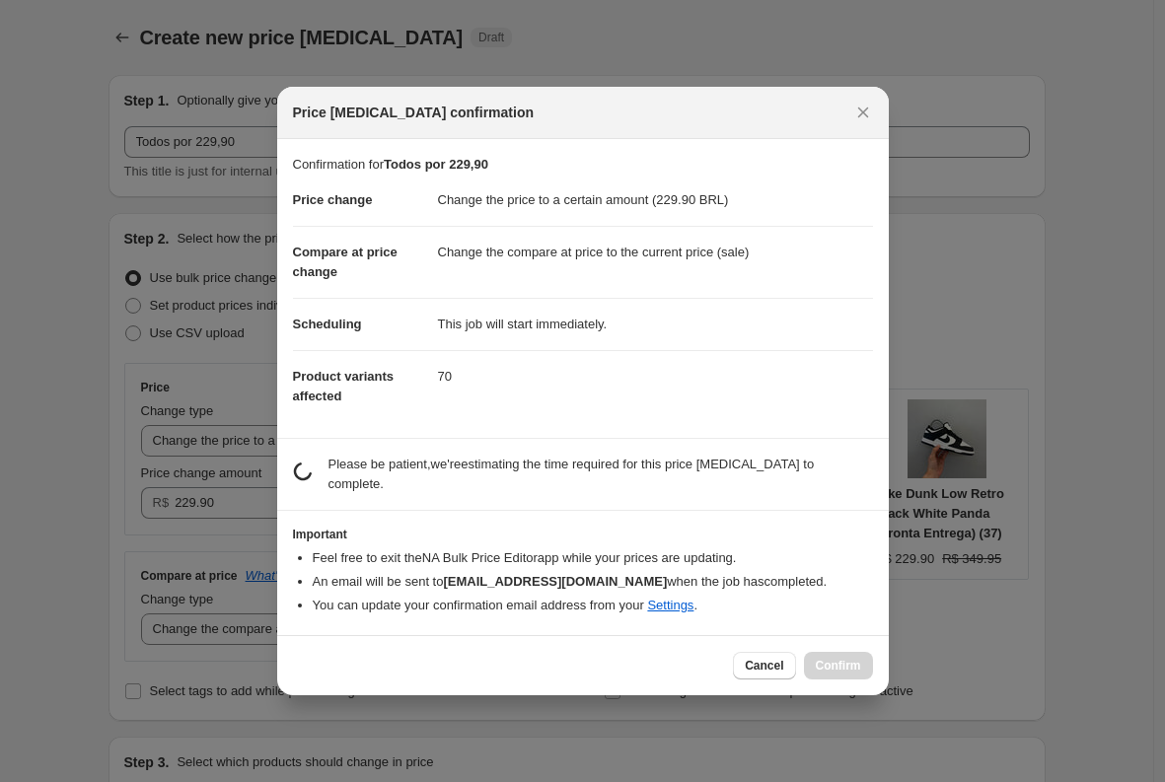
scroll to position [0, 0]
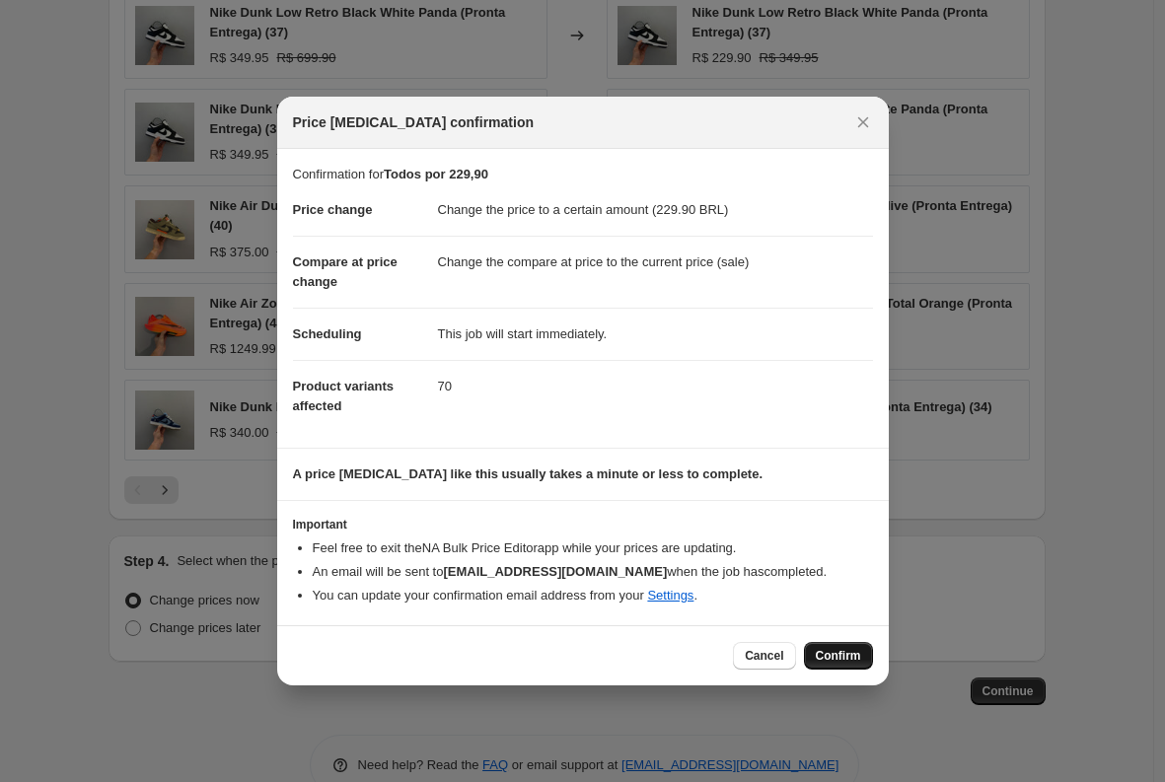
click at [832, 654] on span "Confirm" at bounding box center [838, 656] width 45 height 16
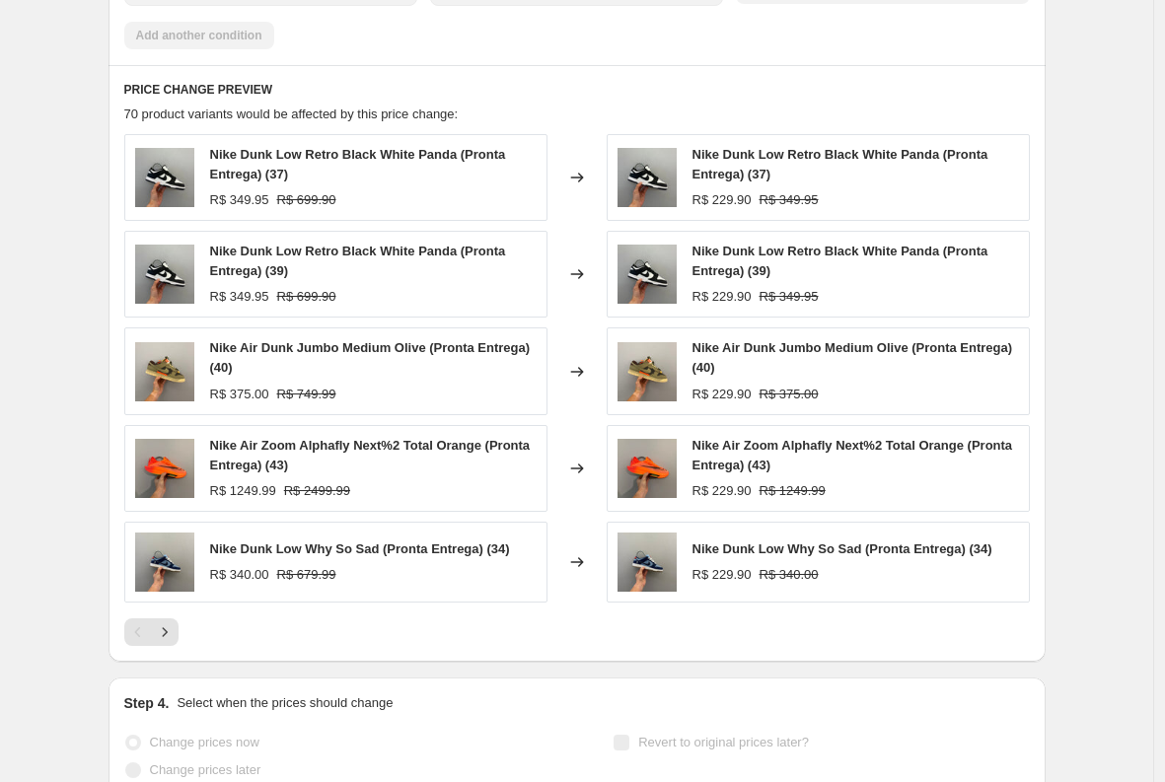
scroll to position [1261, 0]
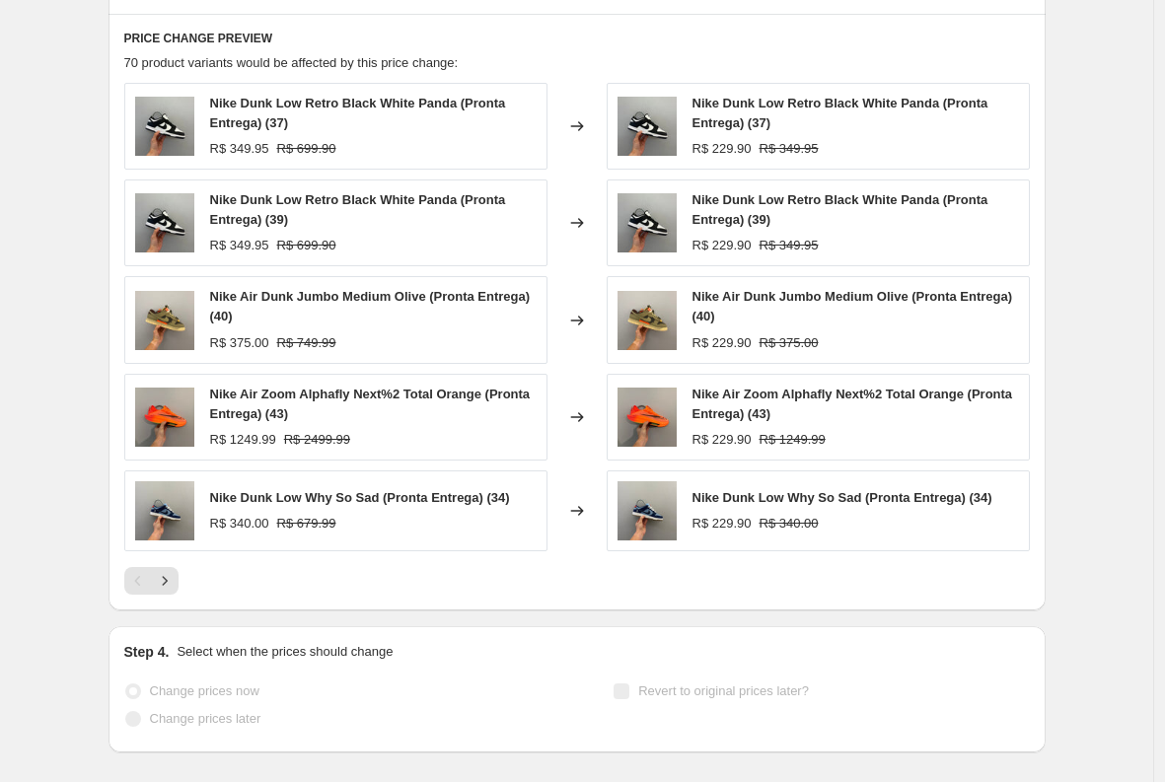
select select "collection"
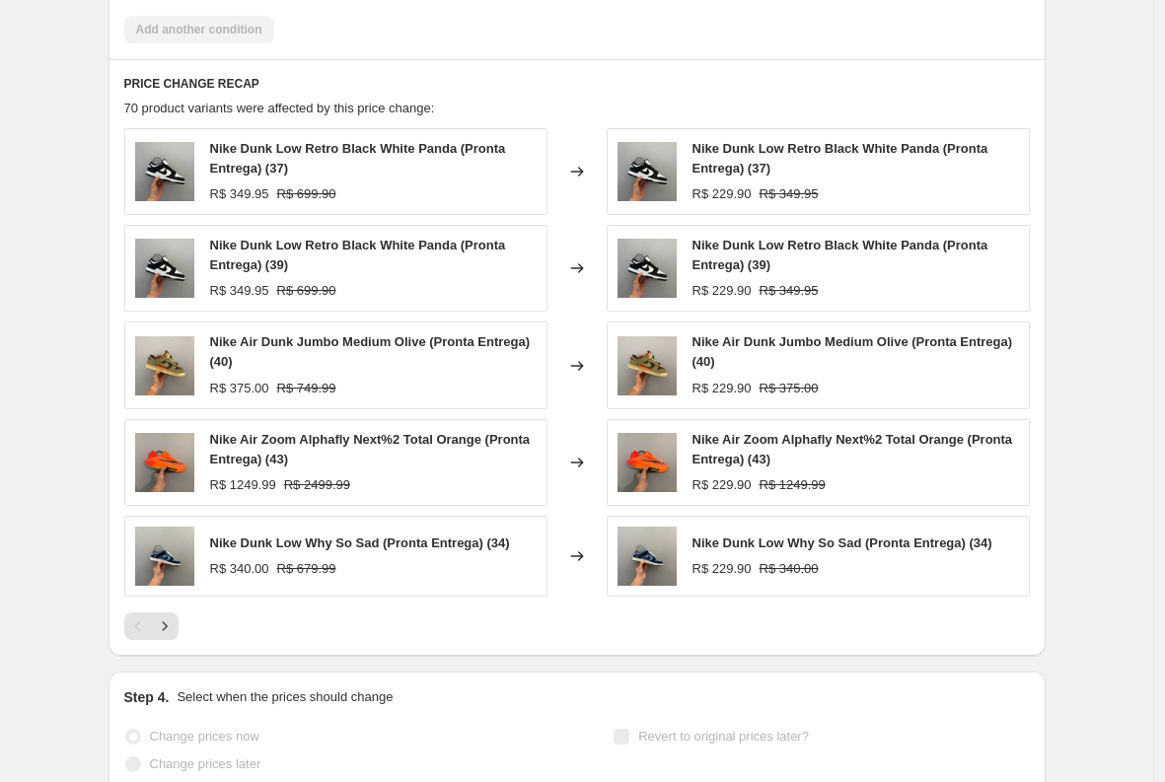
scroll to position [0, 0]
